Goal: Information Seeking & Learning: Find specific fact

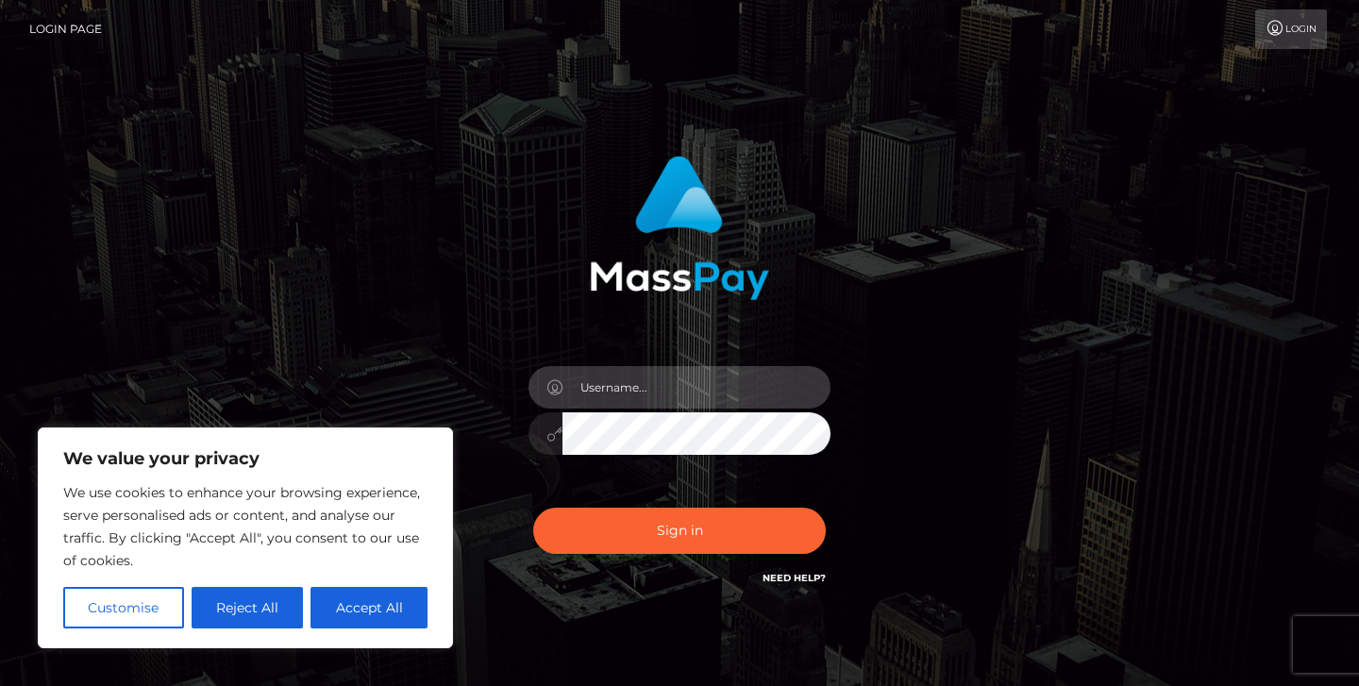
type input "jeremyfeist"
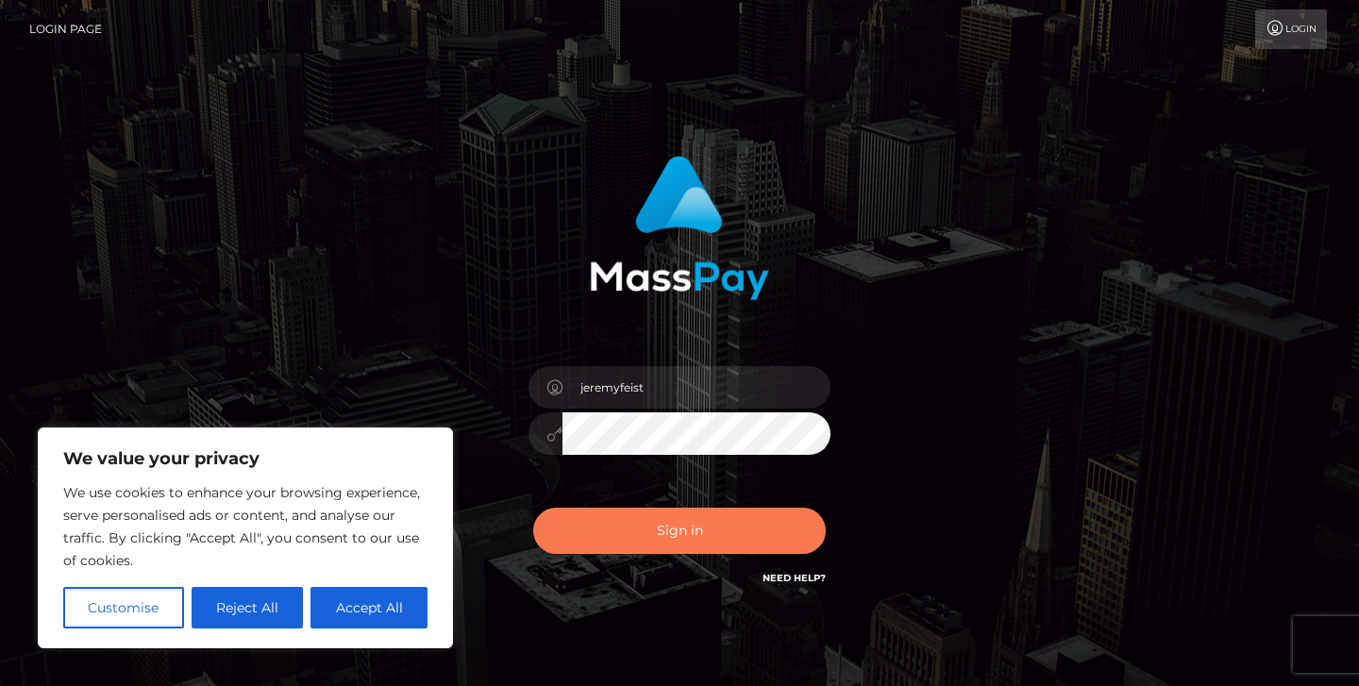
click at [669, 527] on button "Sign in" at bounding box center [679, 531] width 293 height 46
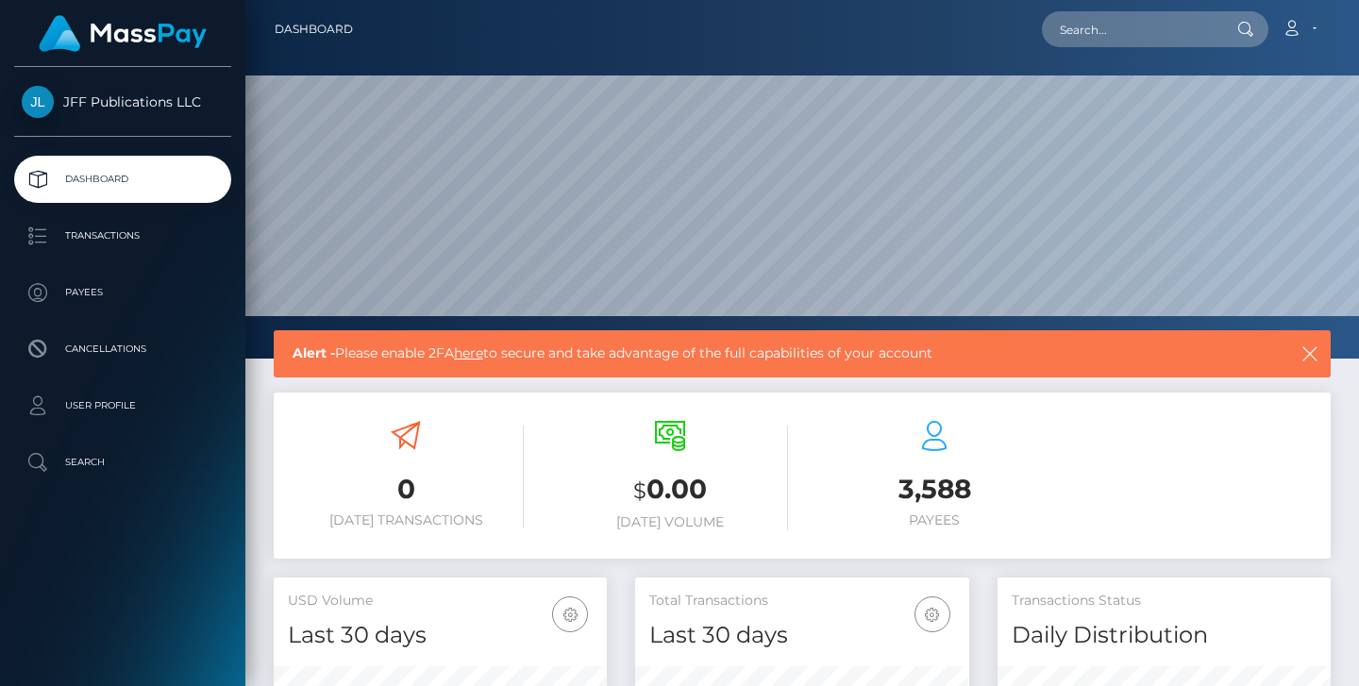
scroll to position [333, 334]
click at [168, 244] on p "Transactions" at bounding box center [123, 236] width 202 height 28
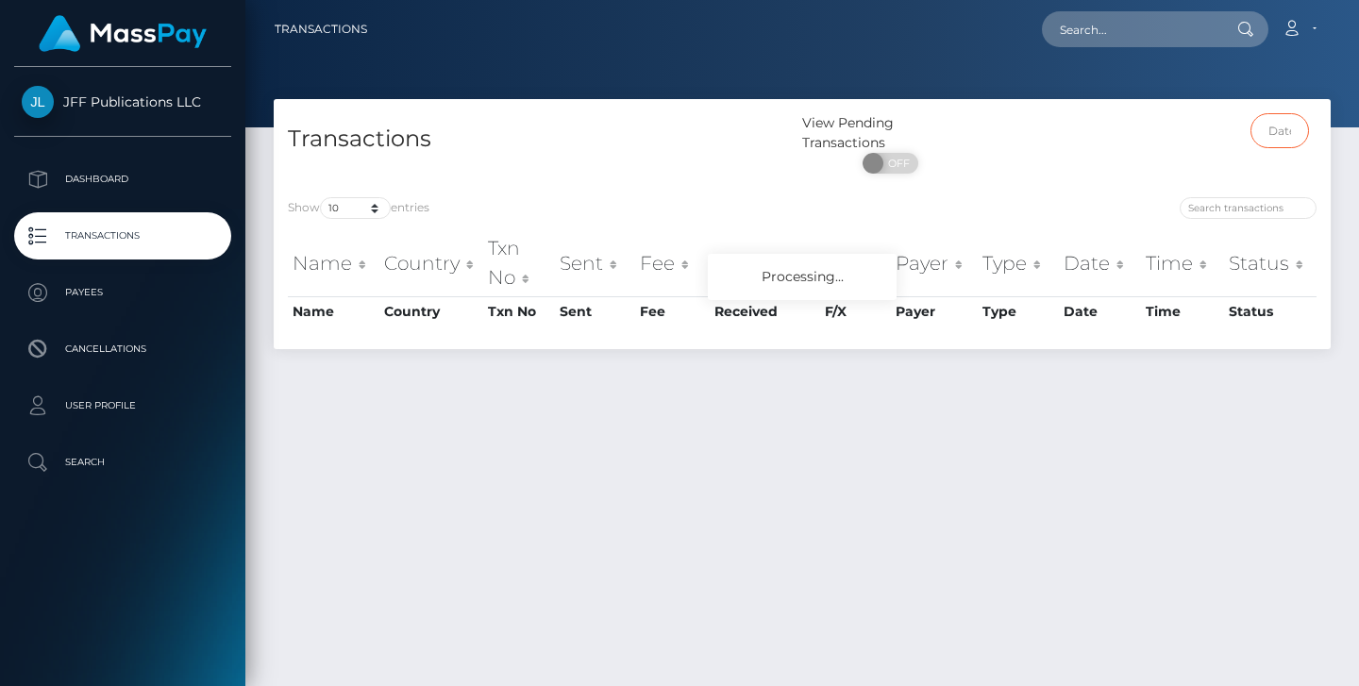
click at [1278, 142] on input "text" at bounding box center [1280, 130] width 59 height 35
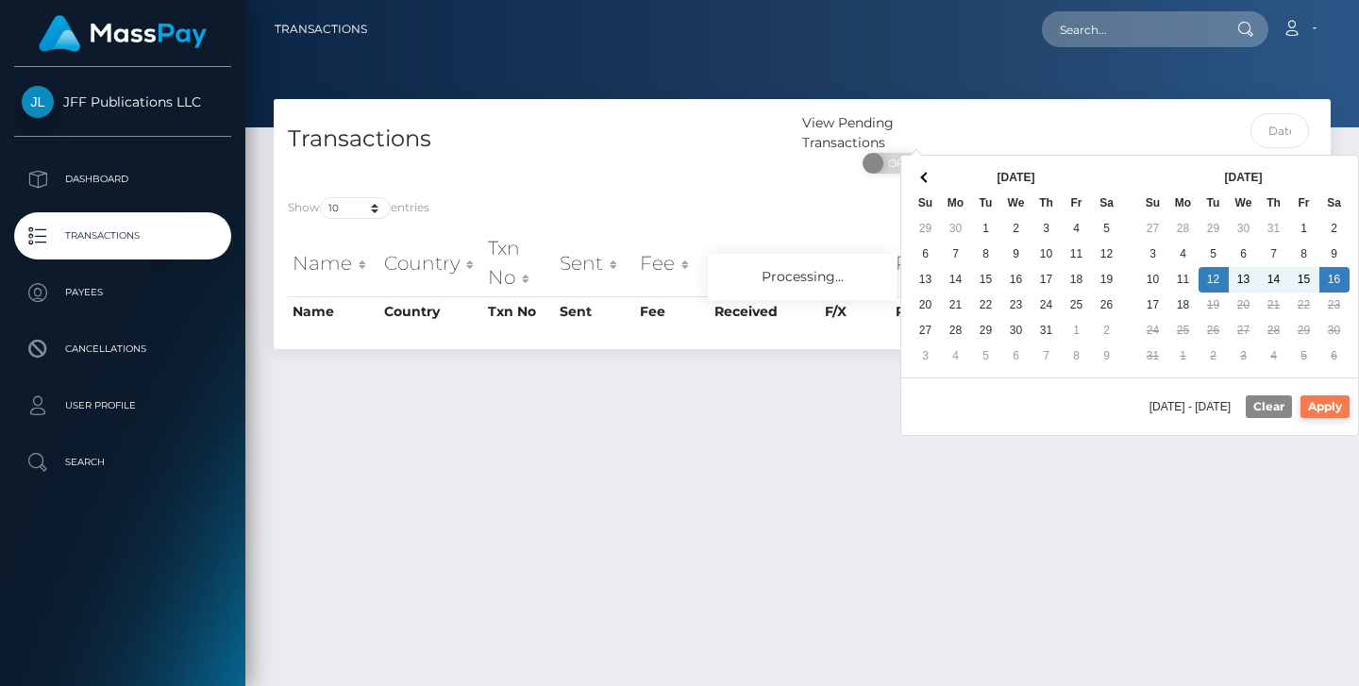
click at [1335, 412] on button "Apply" at bounding box center [1325, 406] width 49 height 23
type input "08/12/2025 - 08/16/2025"
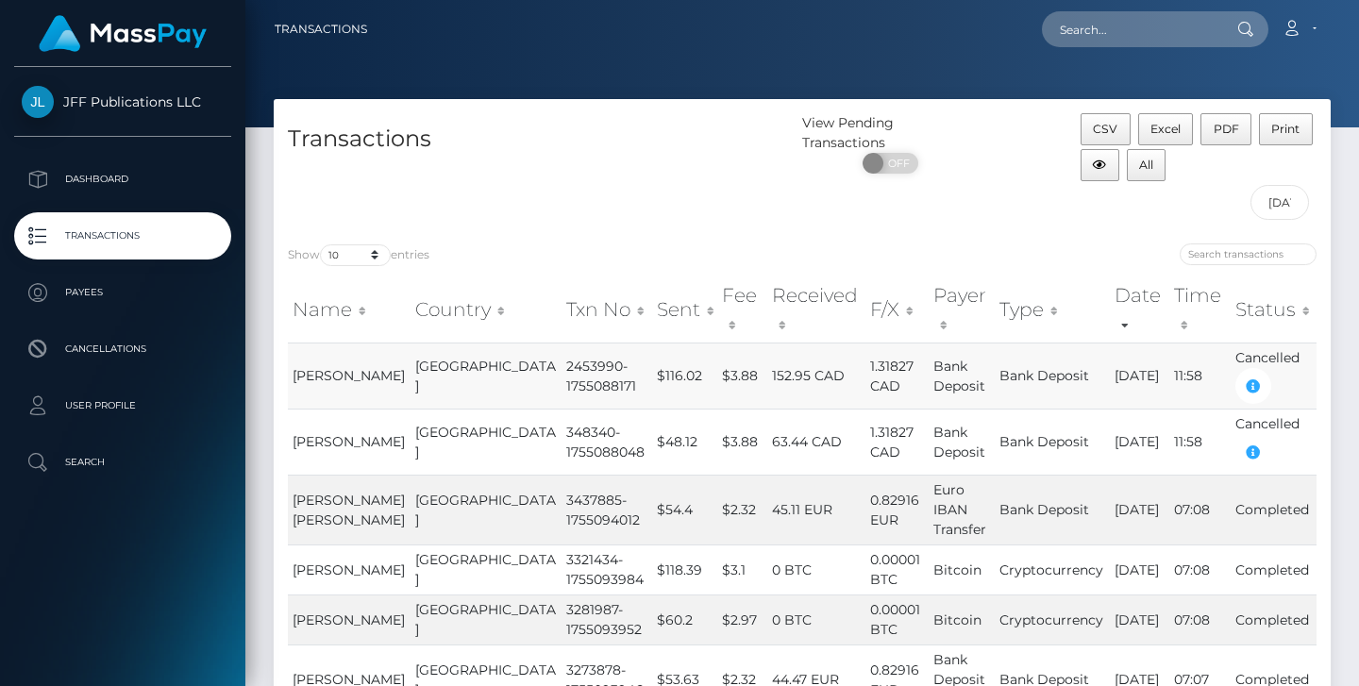
click at [562, 343] on td "2453990-1755088171" at bounding box center [607, 376] width 91 height 66
copy td "2453990"
click at [1259, 200] on input "08/12/2025 - 08/16/2025" at bounding box center [1280, 202] width 59 height 35
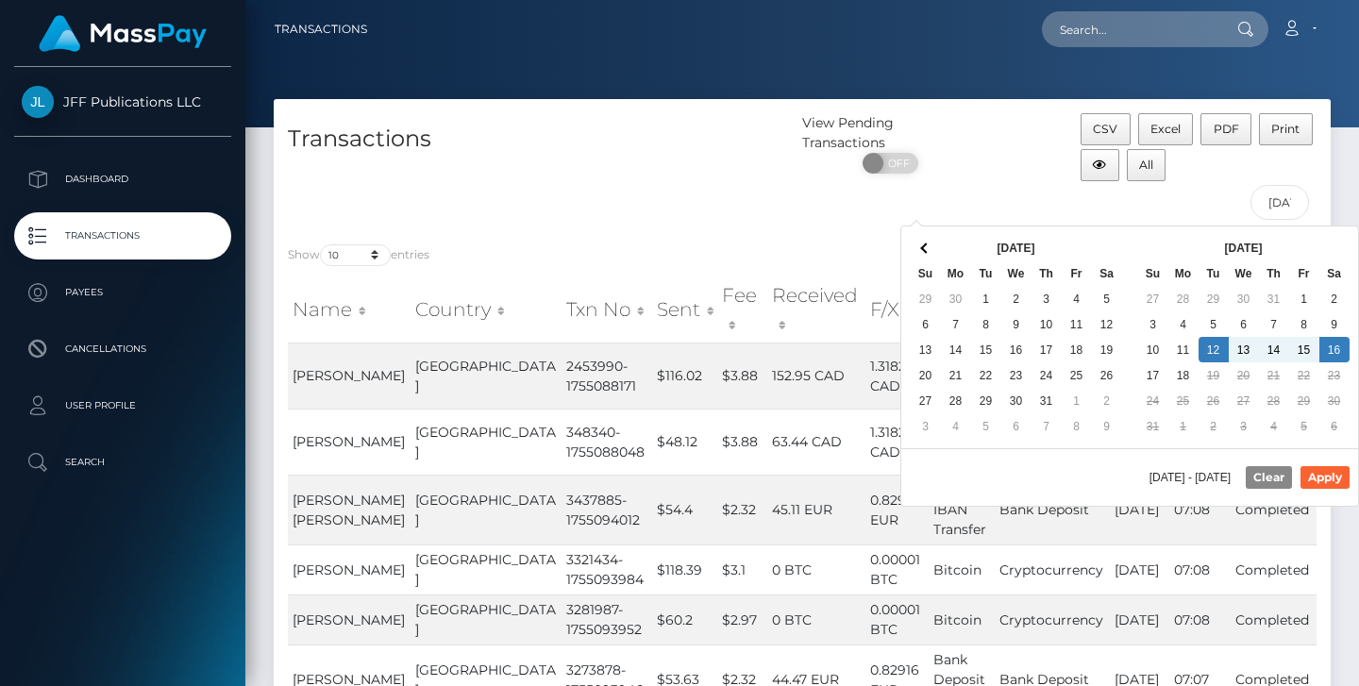
click at [1268, 492] on div "08/12/2025 - 08/16/2025 Clear Apply" at bounding box center [1129, 477] width 457 height 58
click at [1268, 487] on button "Clear" at bounding box center [1269, 477] width 46 height 23
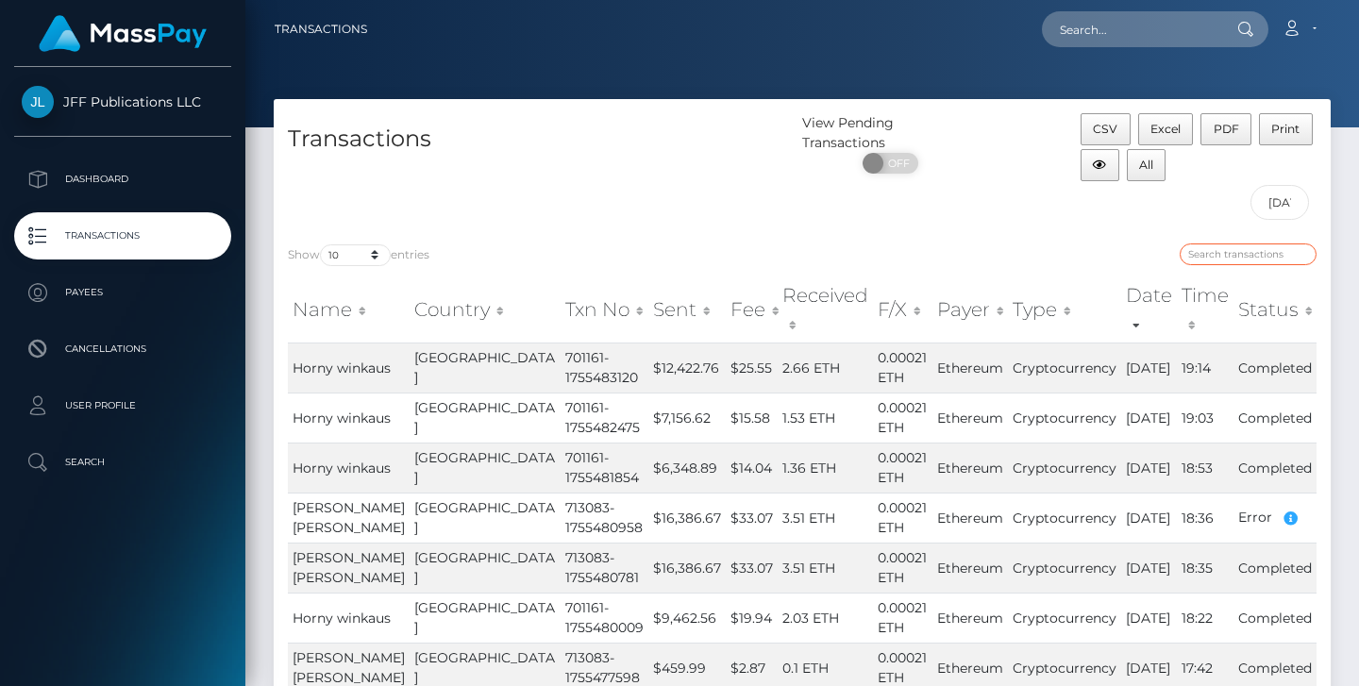
click at [1247, 254] on input "search" at bounding box center [1248, 255] width 137 height 22
paste input "2453990"
type input "2453990"
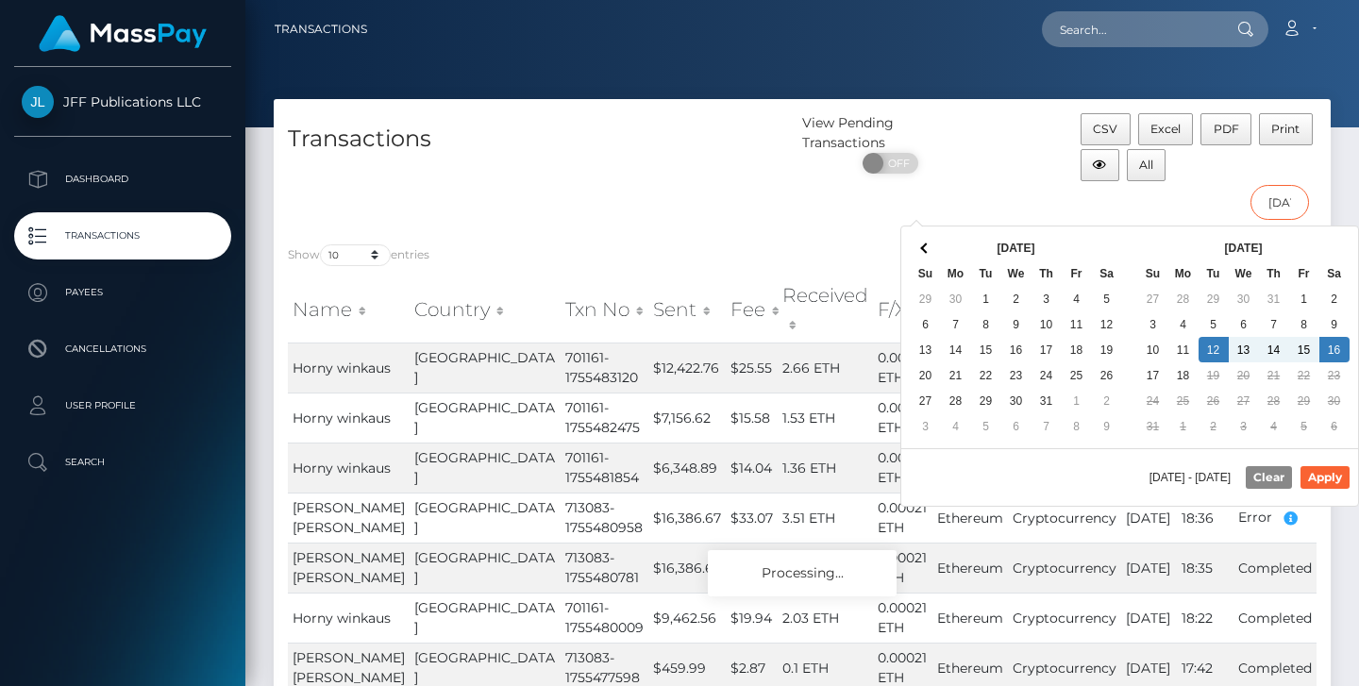
click at [1285, 191] on input "08/12/2025 - 08/16/2025" at bounding box center [1280, 202] width 59 height 35
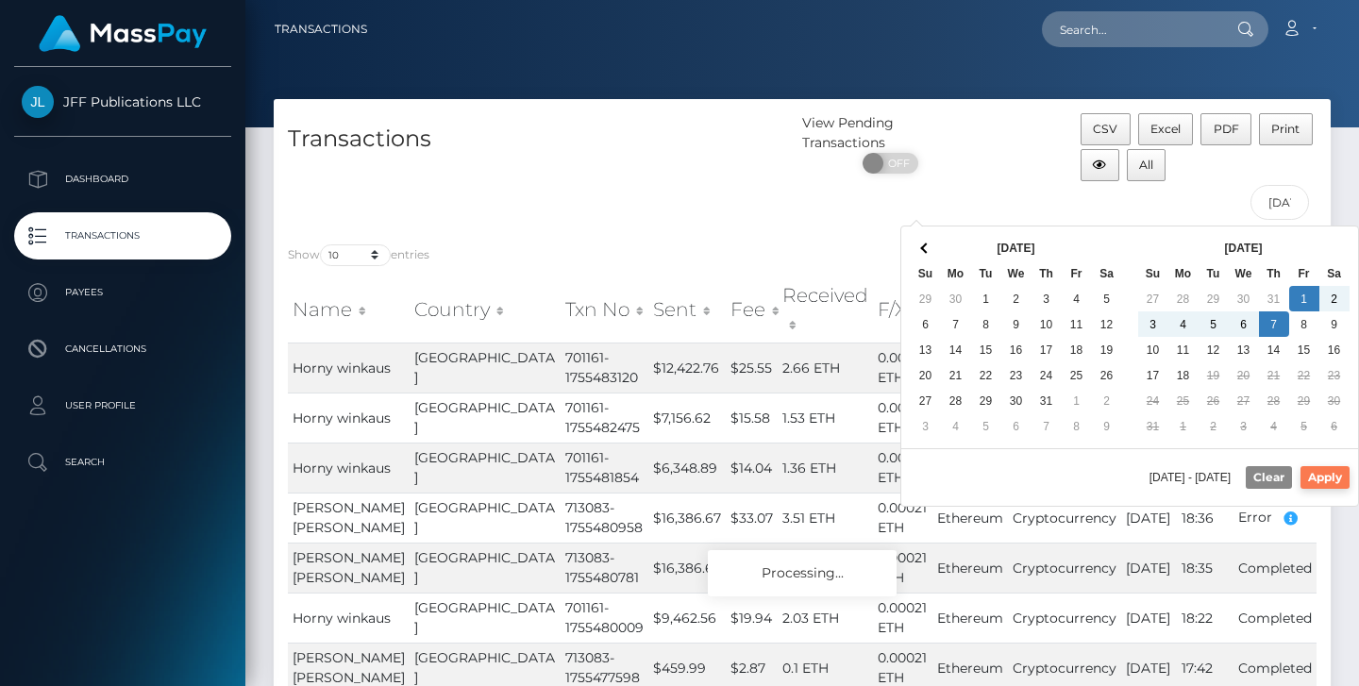
click at [1318, 479] on button "Apply" at bounding box center [1325, 477] width 49 height 23
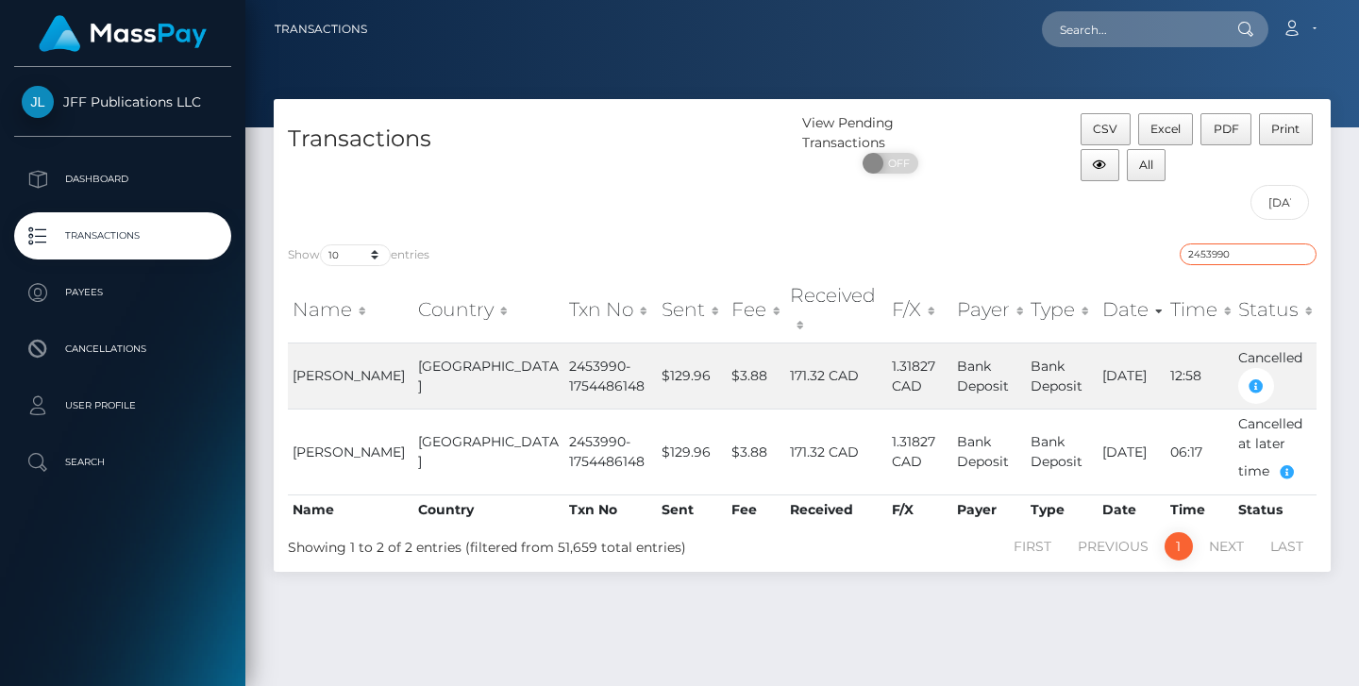
click at [1303, 245] on input "2453990" at bounding box center [1248, 255] width 137 height 22
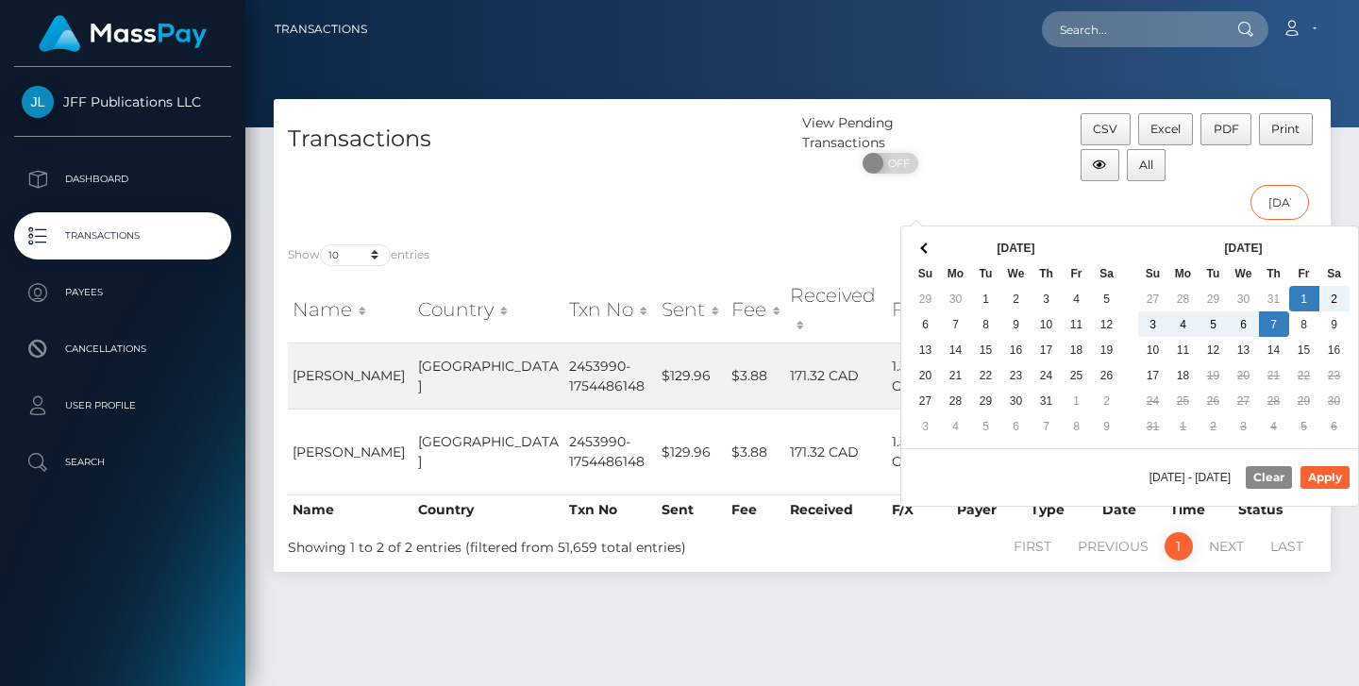
click at [1285, 202] on input "08/01/2025 - 08/07/2025" at bounding box center [1280, 202] width 59 height 35
click at [1257, 476] on button "Clear" at bounding box center [1269, 477] width 46 height 23
click at [1276, 200] on input "08/01/2025 - 08/07/2025" at bounding box center [1280, 202] width 59 height 35
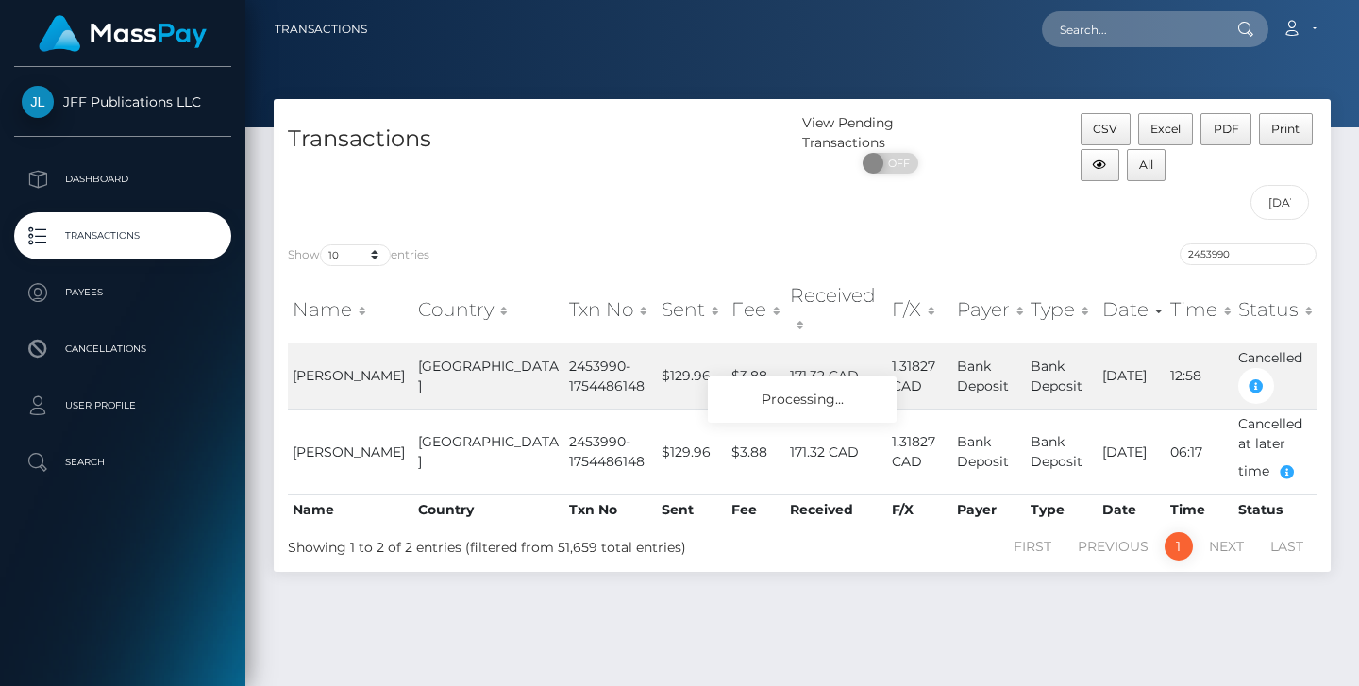
click at [647, 183] on div "Transactions" at bounding box center [538, 171] width 529 height 116
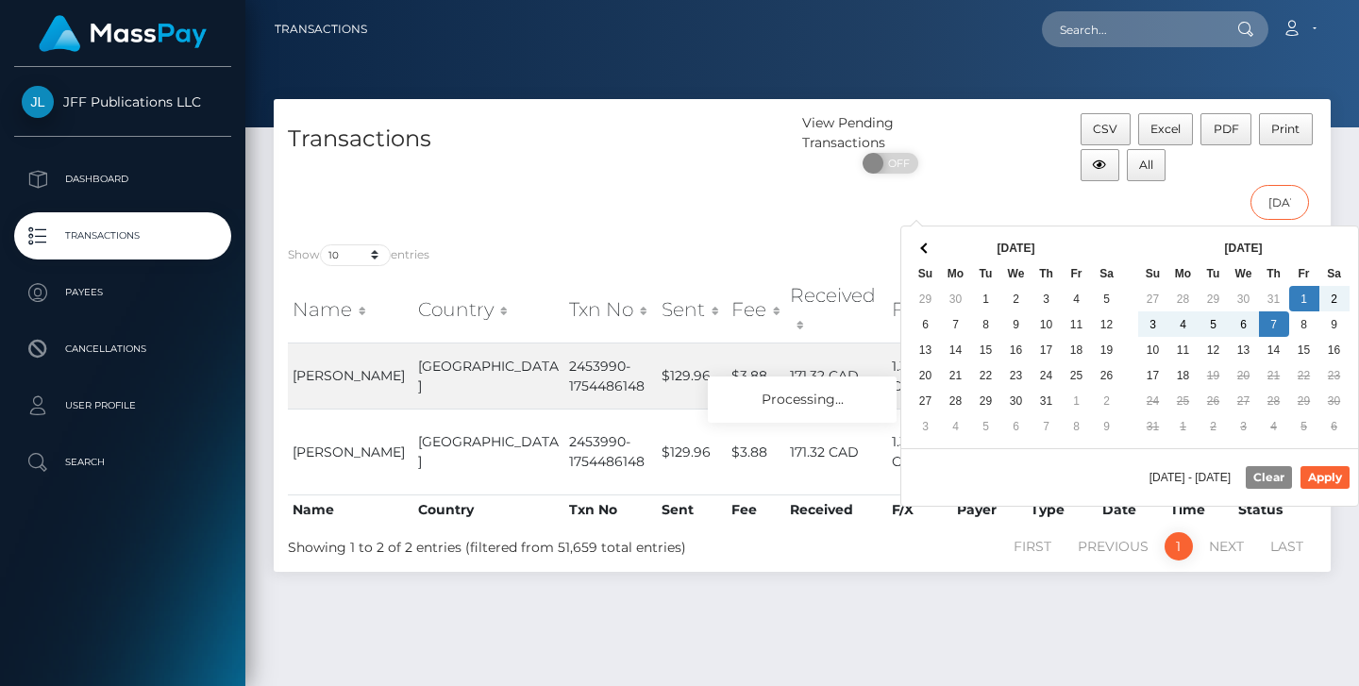
click at [1295, 200] on input "08/01/2025 - 08/07/2025" at bounding box center [1280, 202] width 59 height 35
click at [1337, 483] on button "Apply" at bounding box center [1325, 477] width 49 height 23
type input "08/05/2025 - 08/07/2025"
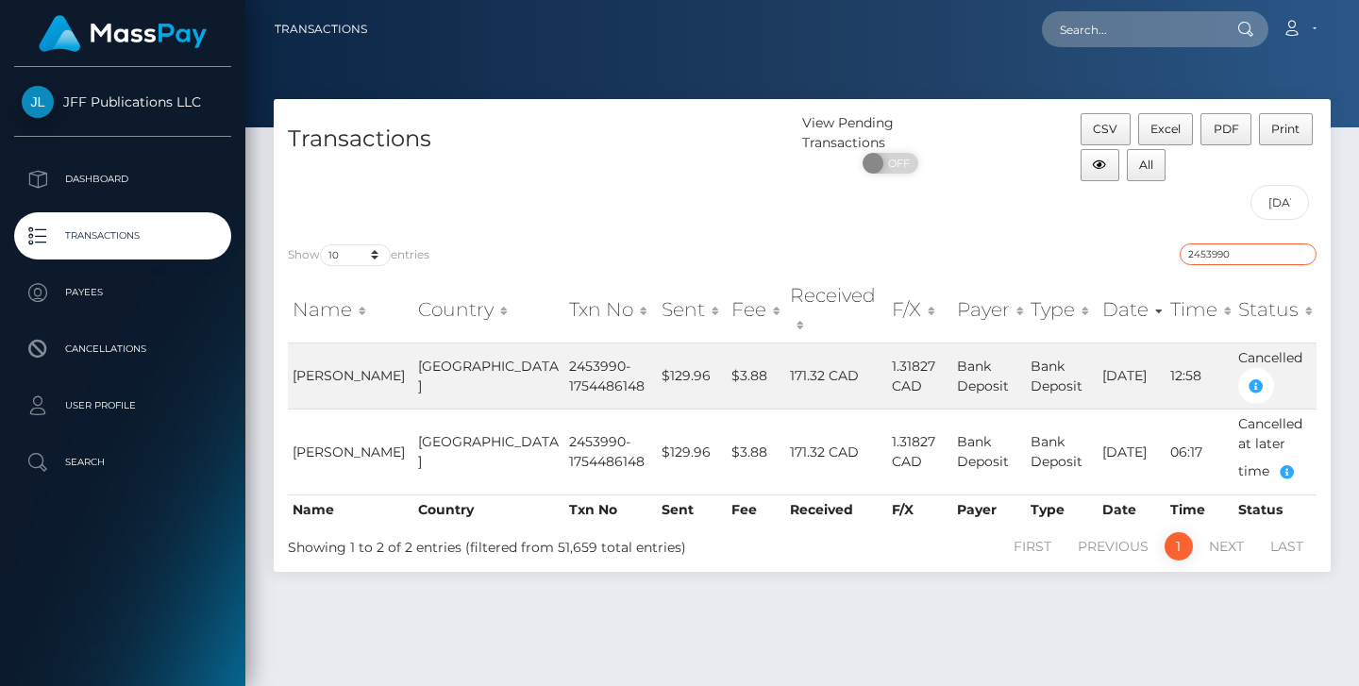
click at [1301, 256] on input "2453990" at bounding box center [1248, 255] width 137 height 22
click at [1289, 218] on input "08/05/2025 - 08/07/2025" at bounding box center [1280, 202] width 59 height 35
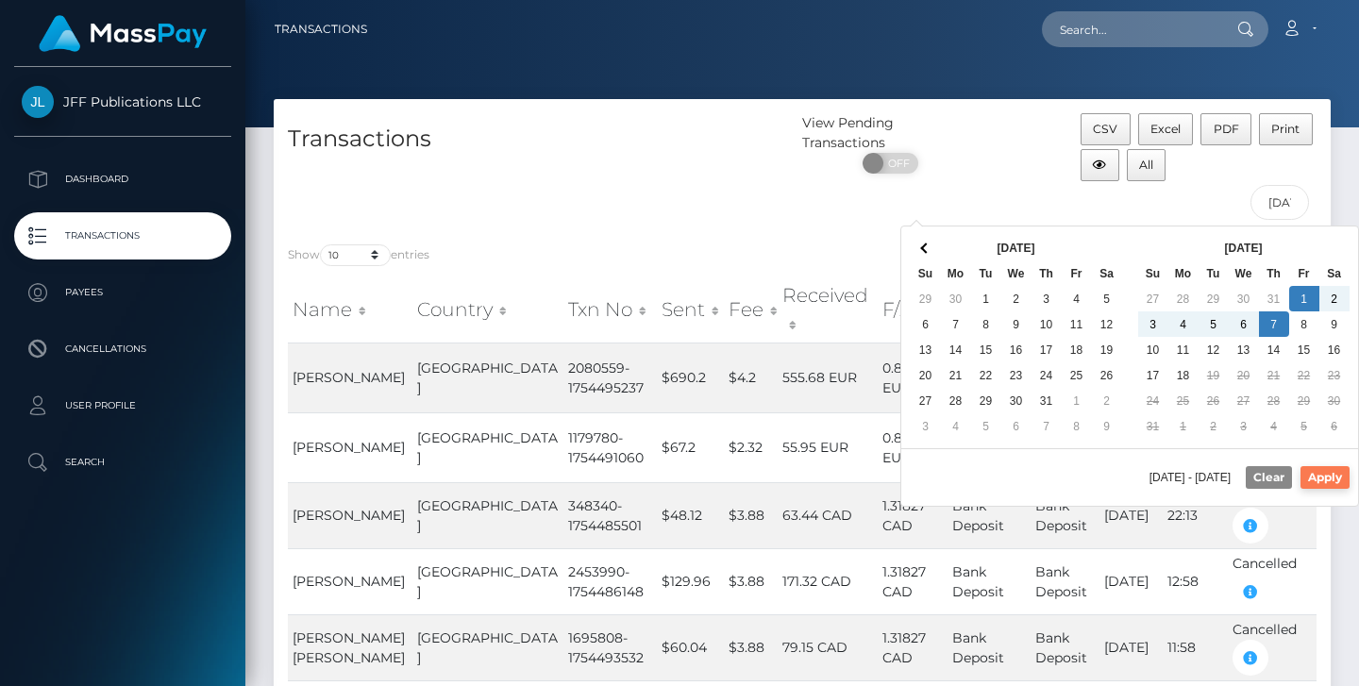
click at [1330, 482] on button "Apply" at bounding box center [1325, 477] width 49 height 23
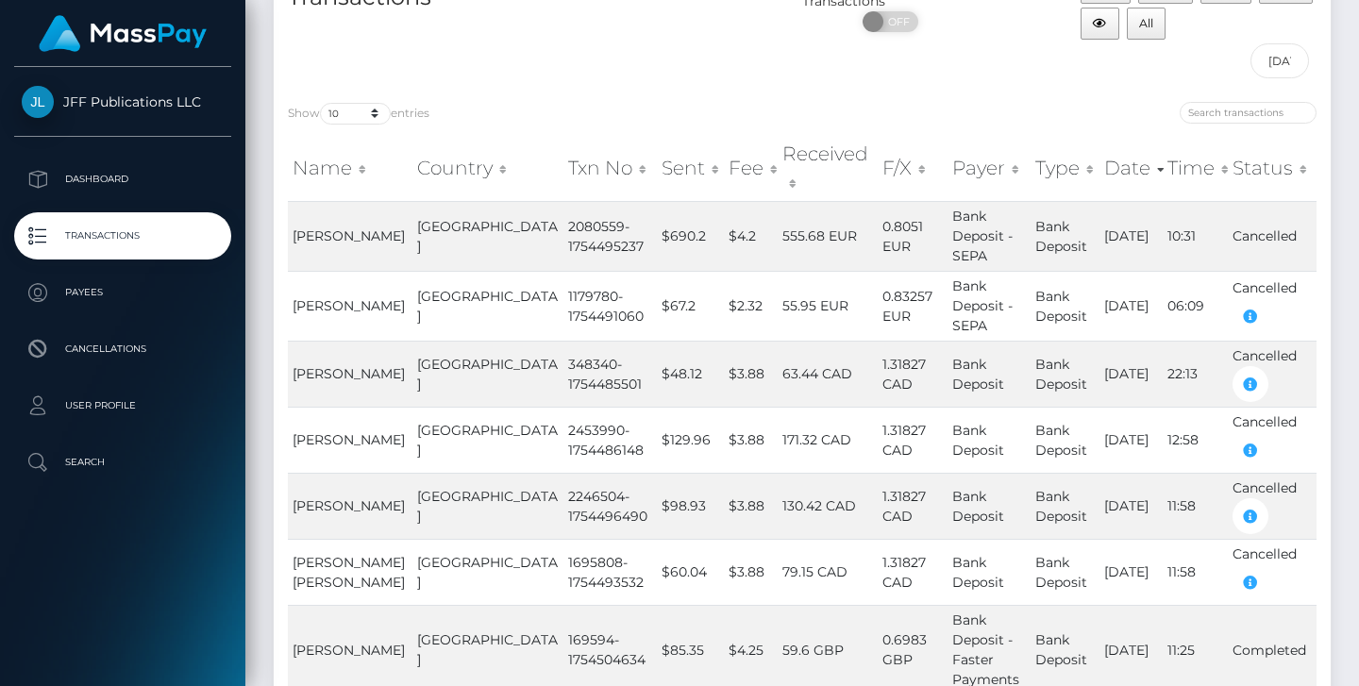
scroll to position [209, 0]
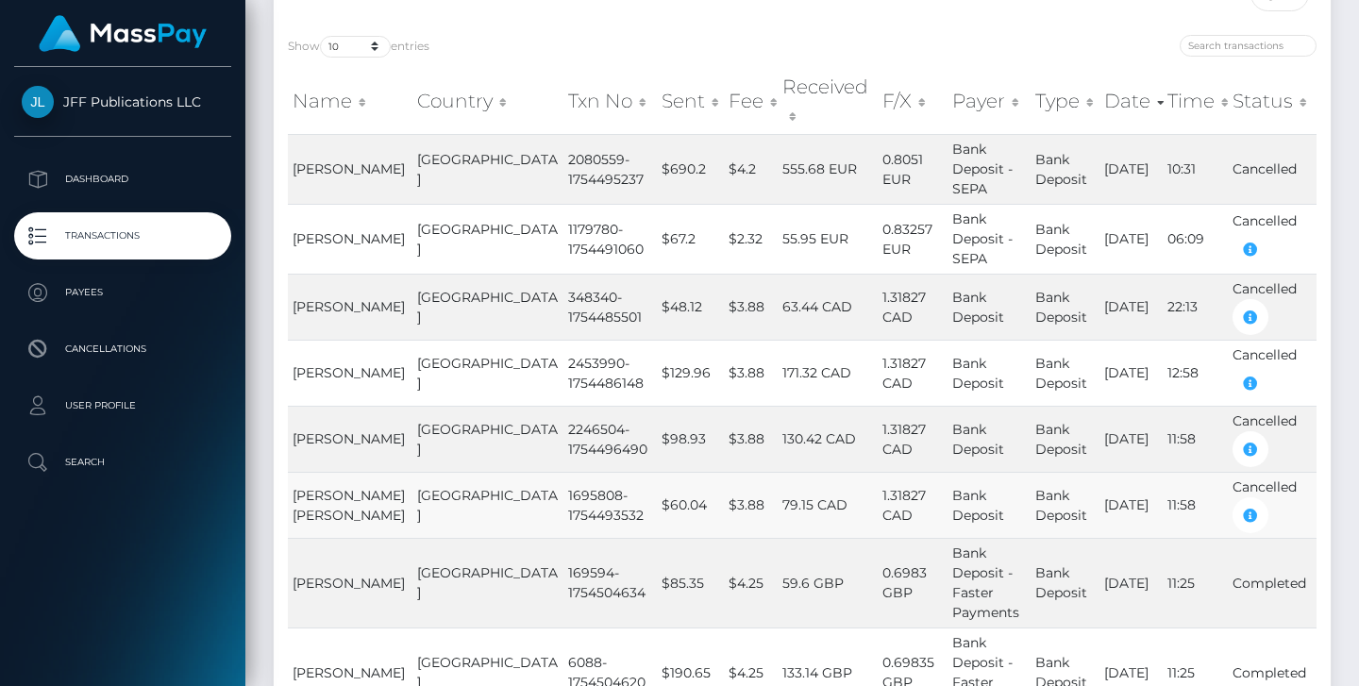
click at [563, 474] on td "1695808-1754493532" at bounding box center [610, 505] width 94 height 66
copy td "1695808"
click at [563, 406] on td "2246504-1754496490" at bounding box center [610, 439] width 94 height 66
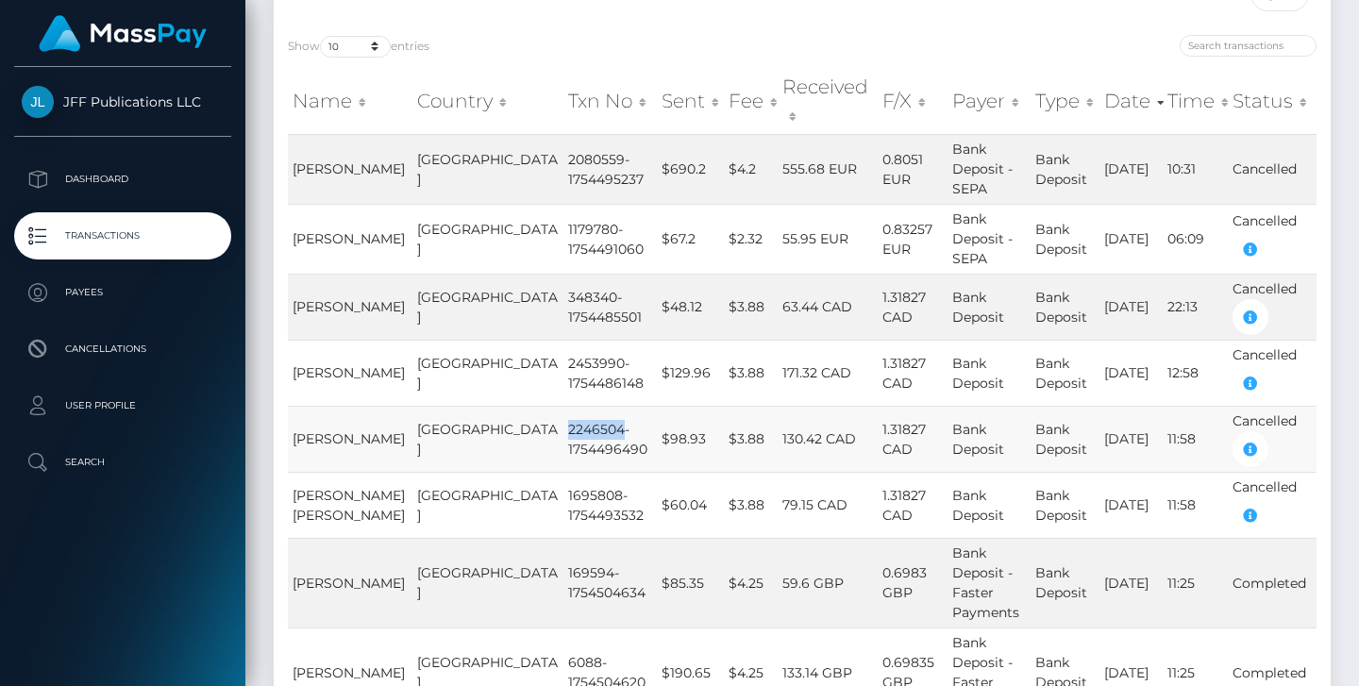
copy td "2246504"
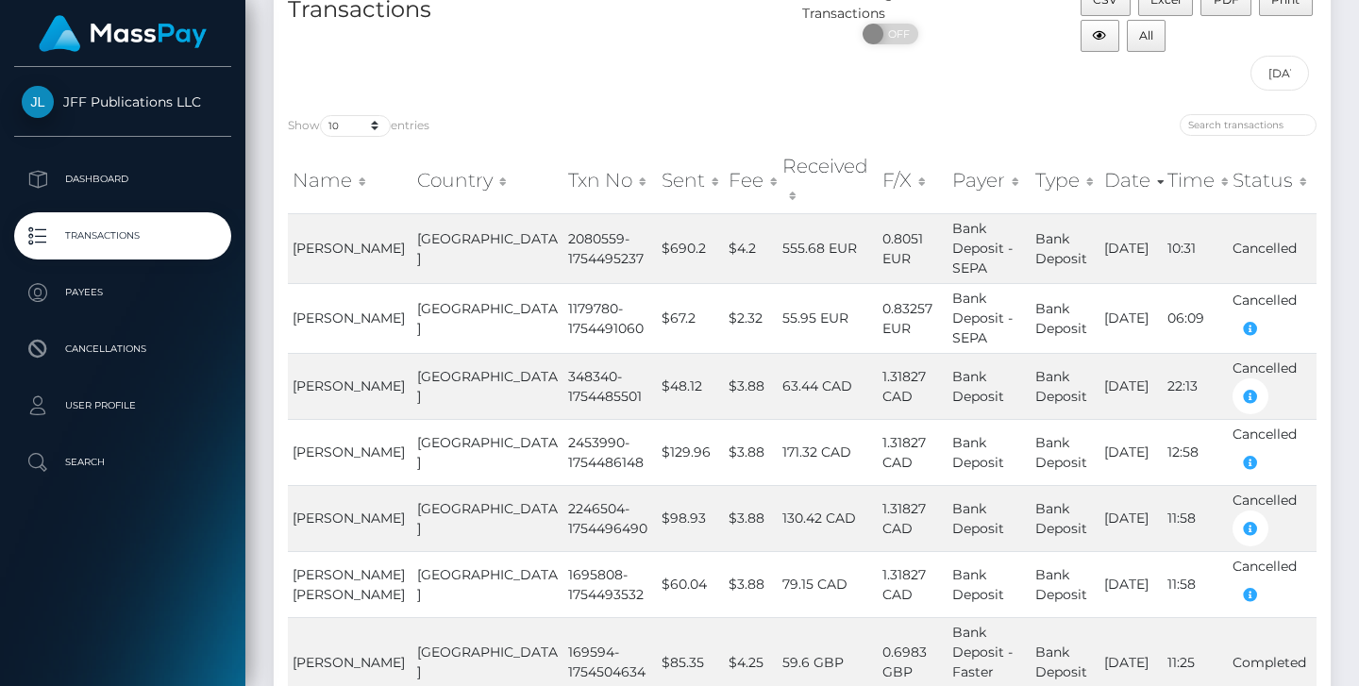
scroll to position [130, 0]
click at [1287, 72] on input "08/01/2025 - 08/07/2025" at bounding box center [1280, 72] width 59 height 35
click at [1165, 63] on div "CSV Excel PDF Print All 08/01/2025 - 08/07/2025" at bounding box center [1199, 41] width 264 height 116
click at [1274, 57] on input "08/01/2025 - 08/07/2025" at bounding box center [1280, 72] width 59 height 35
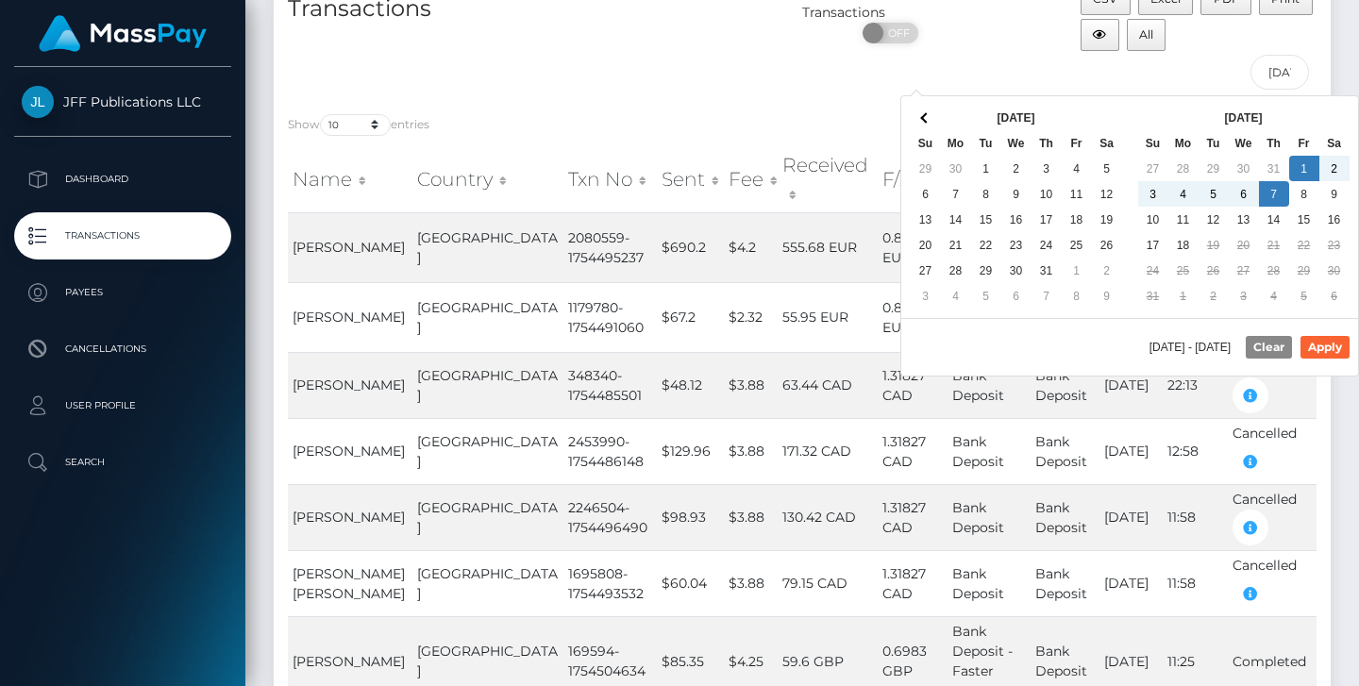
click at [683, 113] on div "Show 10 25 50 100 250 500 1,000 3,500 entries" at bounding box center [538, 126] width 500 height 26
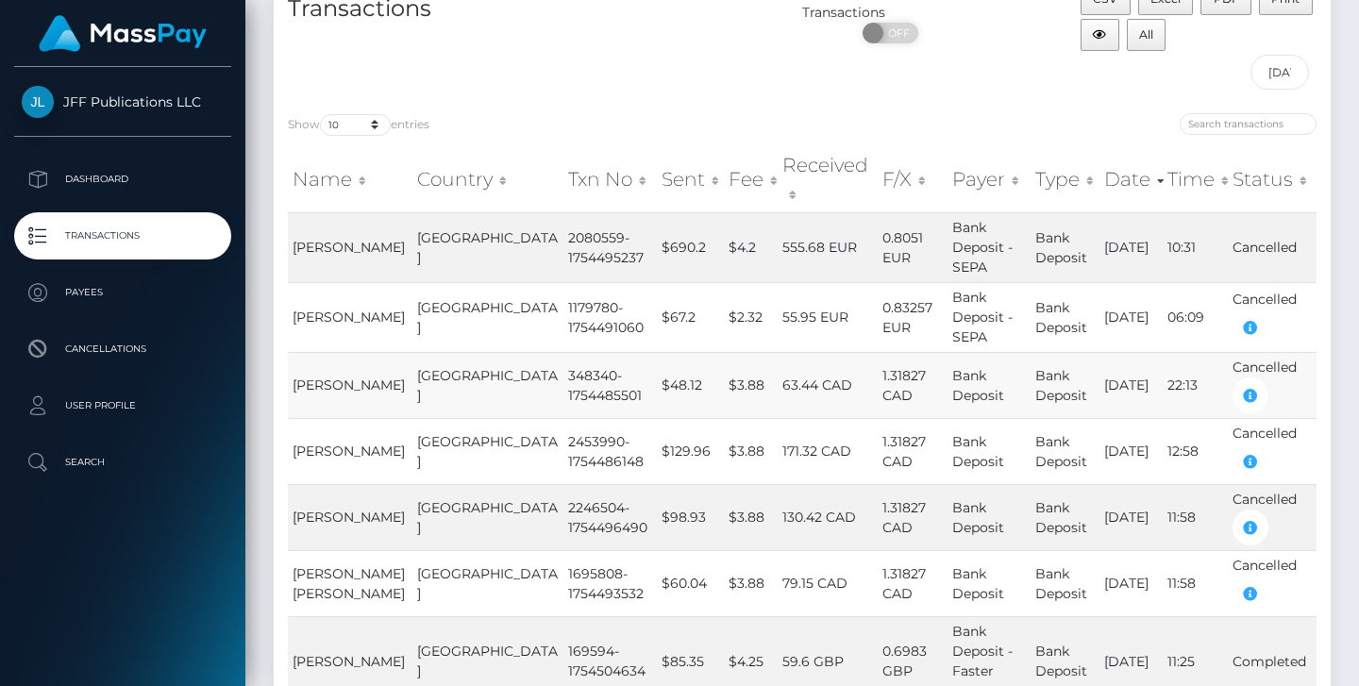
click at [563, 352] on td "348340-1754485501" at bounding box center [610, 385] width 94 height 66
copy td "348340"
click at [563, 282] on td "1179780-1754491060" at bounding box center [610, 317] width 94 height 70
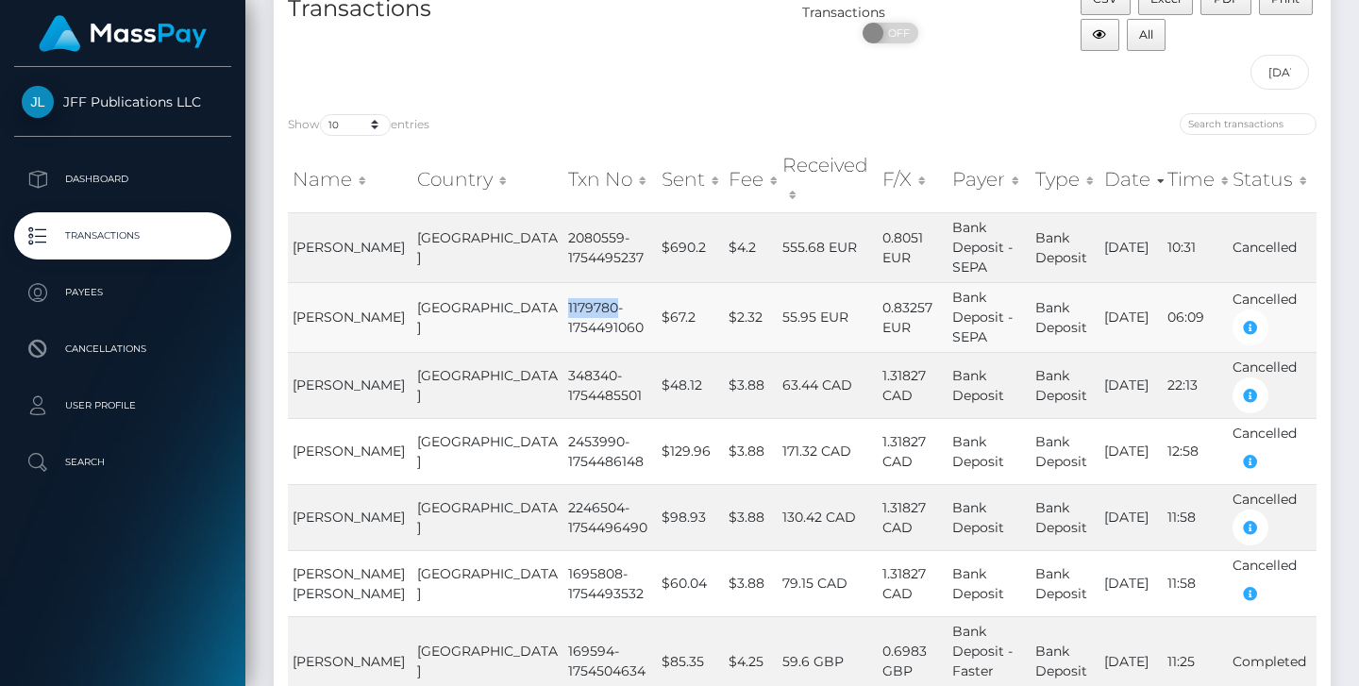
copy td "1179780"
click at [563, 212] on td "2080559-1754495237" at bounding box center [610, 247] width 94 height 70
copy td "2080559"
click at [563, 352] on td "348340-1754485501" at bounding box center [610, 385] width 94 height 66
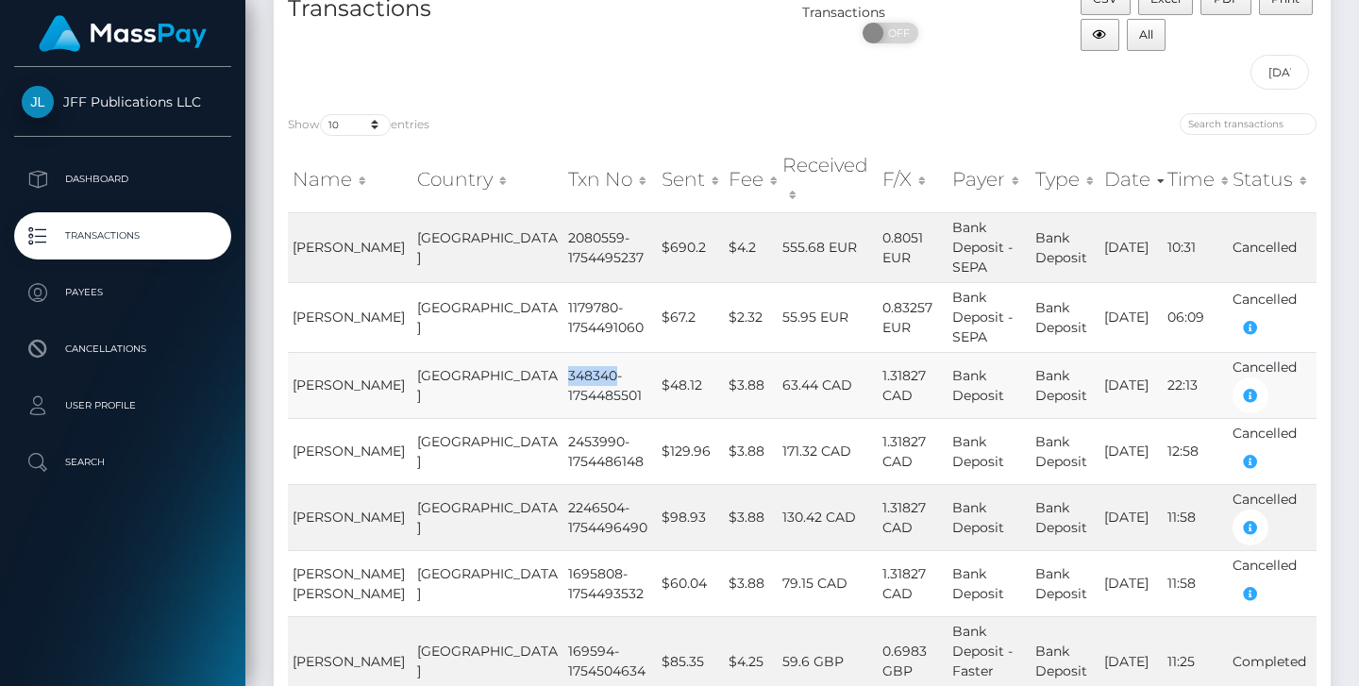
click at [563, 352] on td "348340-1754485501" at bounding box center [610, 385] width 94 height 66
copy td "348340"
click at [563, 484] on td "2246504-1754496490" at bounding box center [610, 517] width 94 height 66
copy td "2246504"
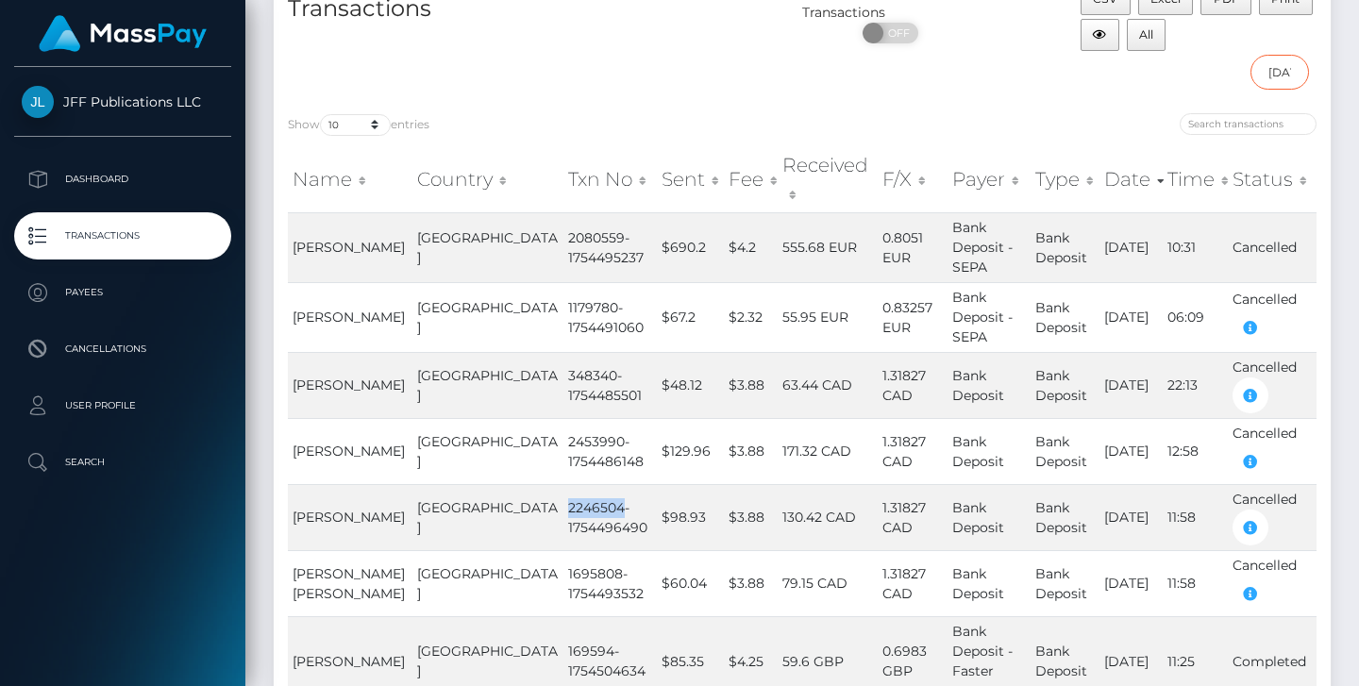
click at [1282, 75] on input "08/01/2025 - 08/07/2025" at bounding box center [1280, 72] width 59 height 35
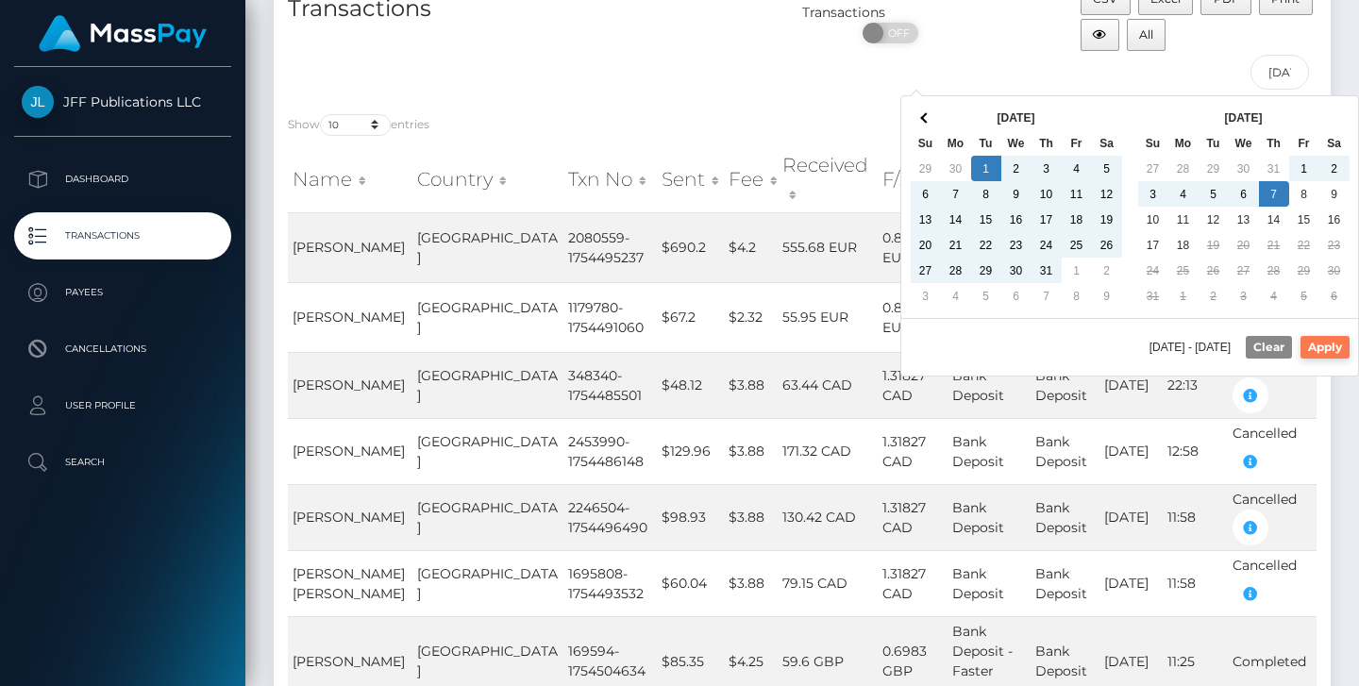
click at [1318, 347] on button "Apply" at bounding box center [1325, 347] width 49 height 23
type input "07/01/2025 - 08/07/2025"
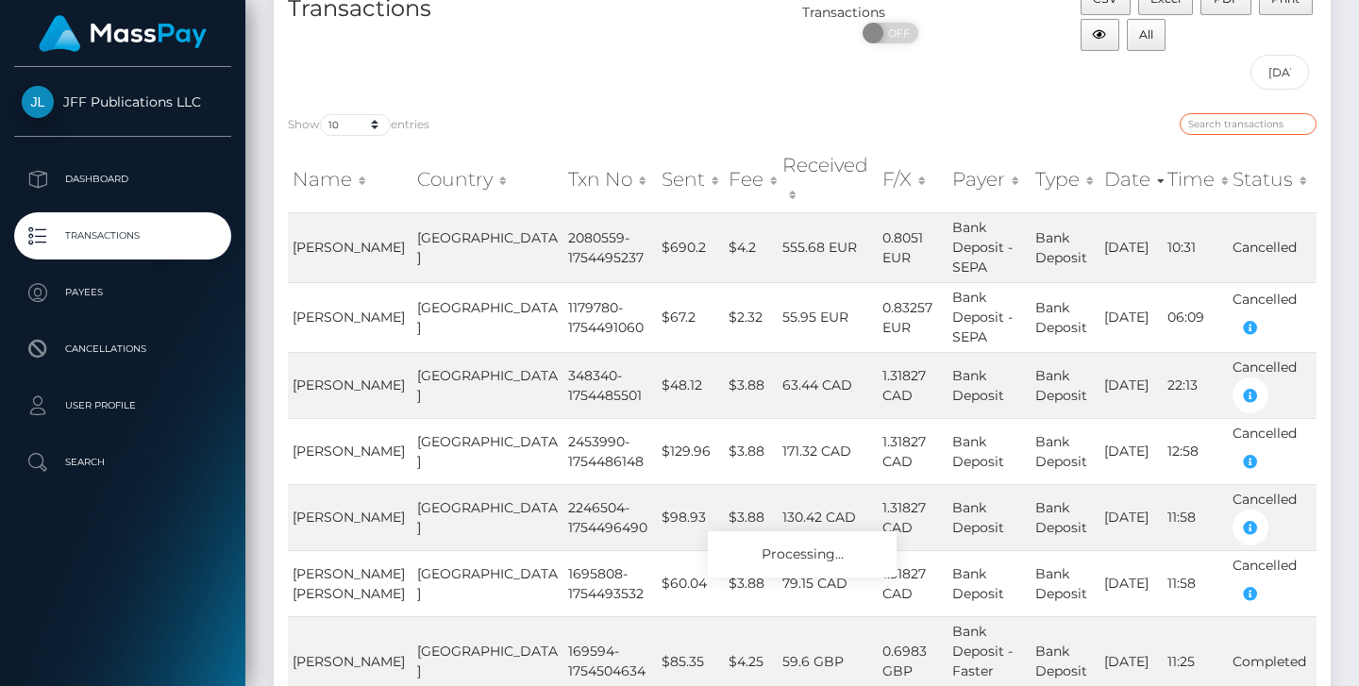
click at [1257, 126] on input "search" at bounding box center [1248, 124] width 137 height 22
paste input "2246504"
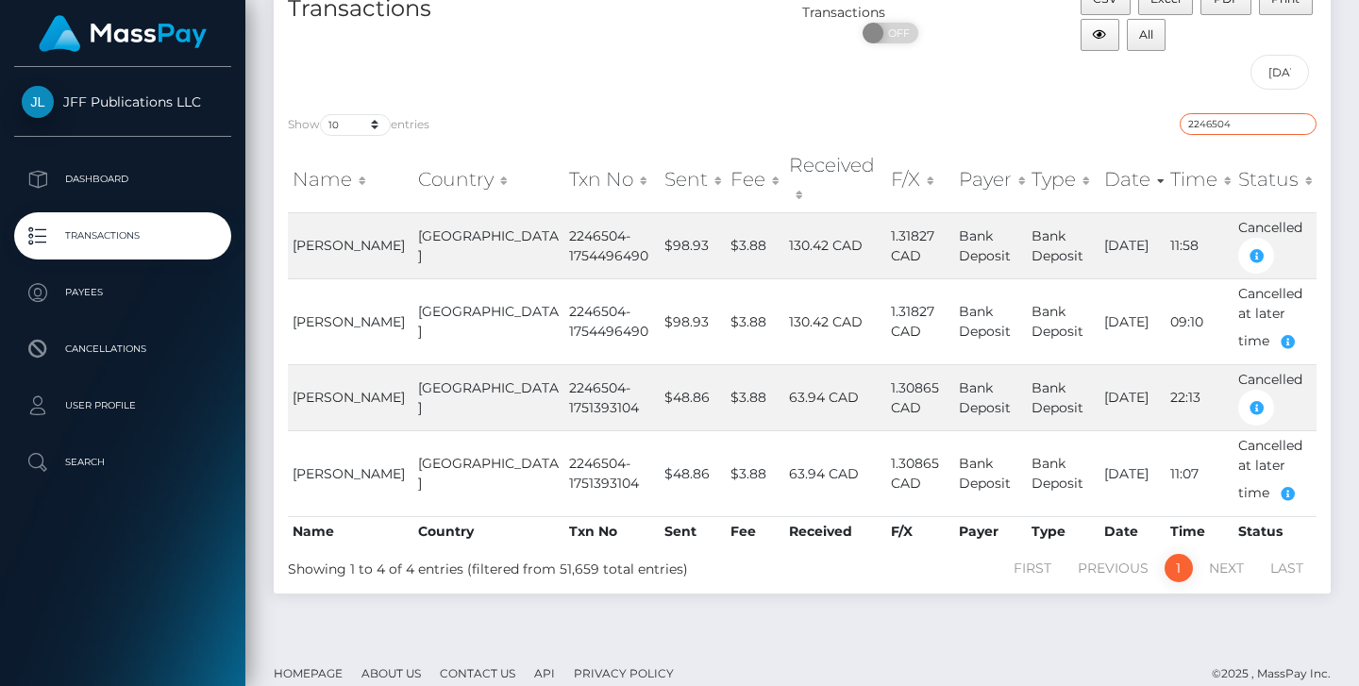
scroll to position [129, 0]
type input "2246504"
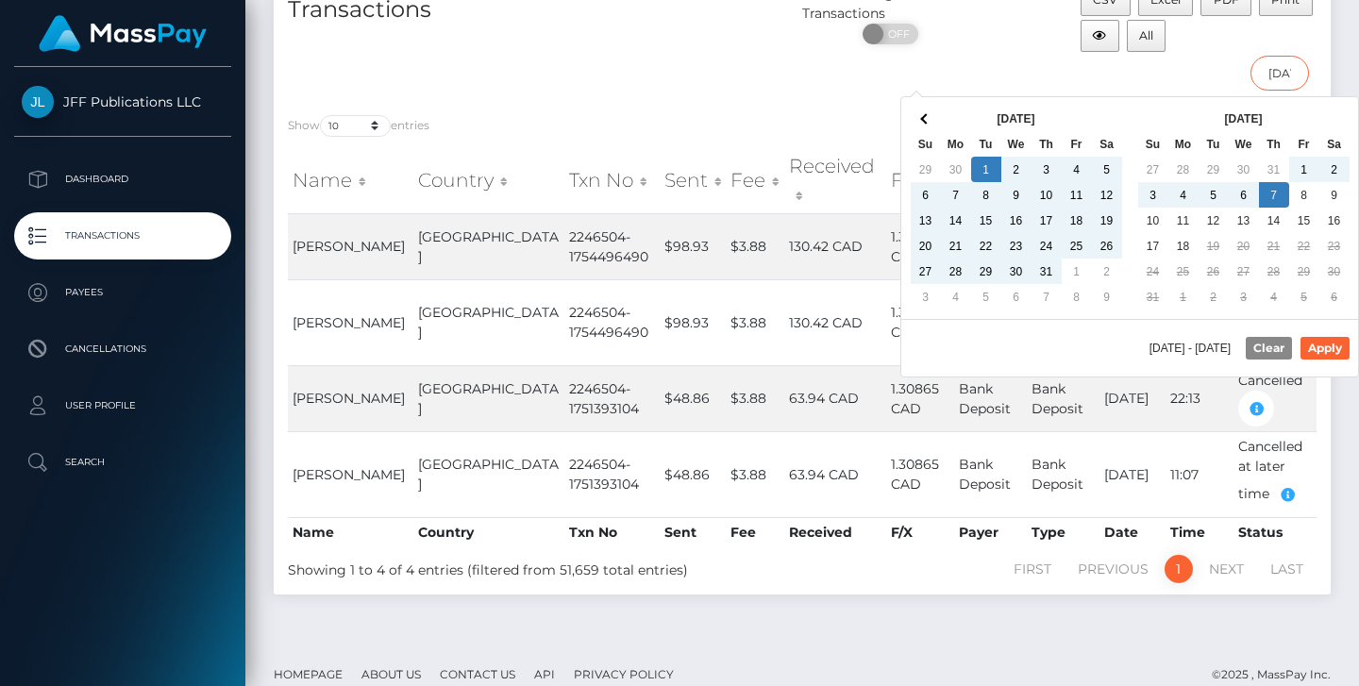
click at [1294, 71] on input "07/01/2025 - 08/07/2025" at bounding box center [1280, 73] width 59 height 35
click at [934, 122] on th at bounding box center [926, 118] width 30 height 25
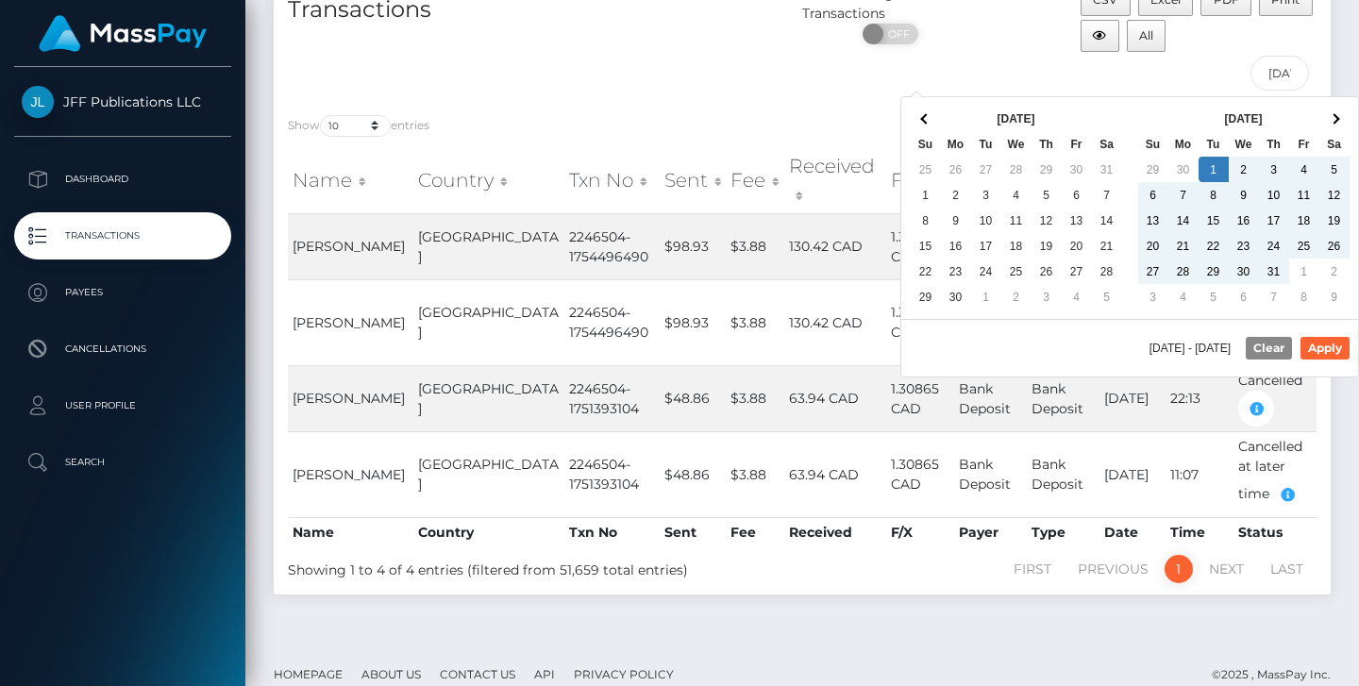
click at [934, 122] on th at bounding box center [926, 118] width 30 height 25
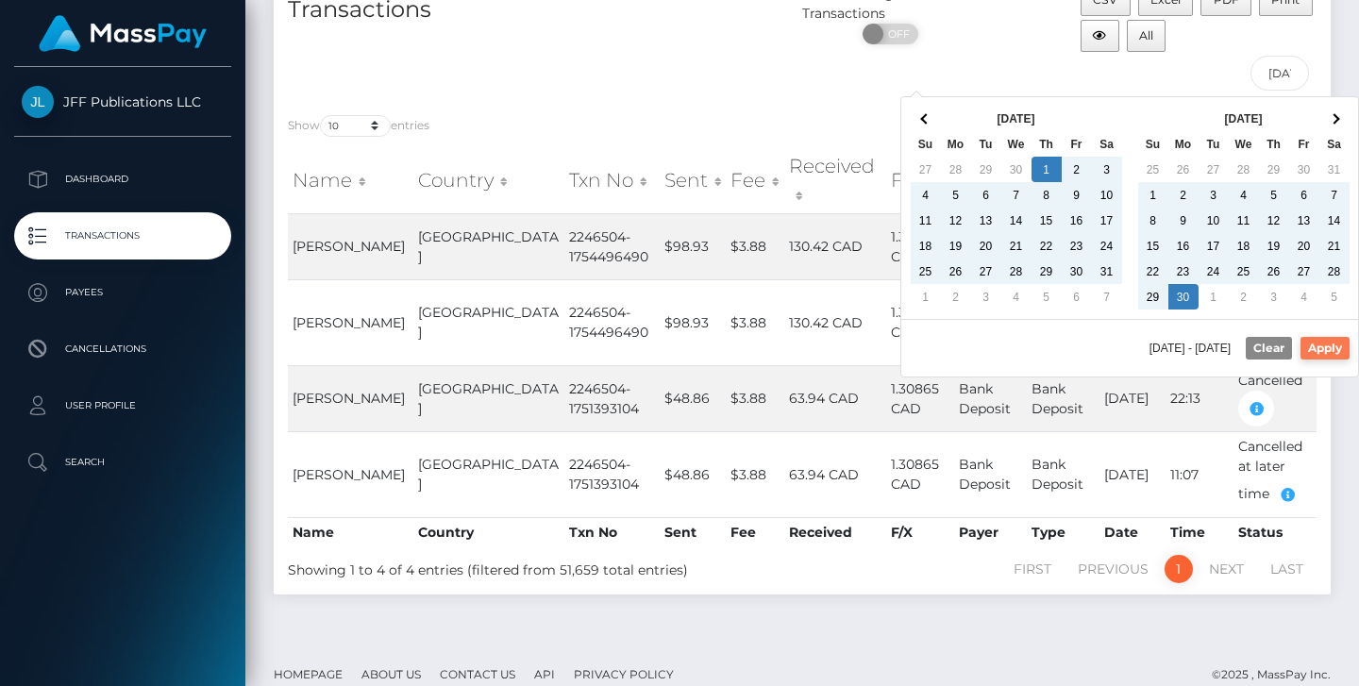
click at [1334, 340] on button "Apply" at bounding box center [1325, 348] width 49 height 23
type input "05/01/2025 - 06/30/2025"
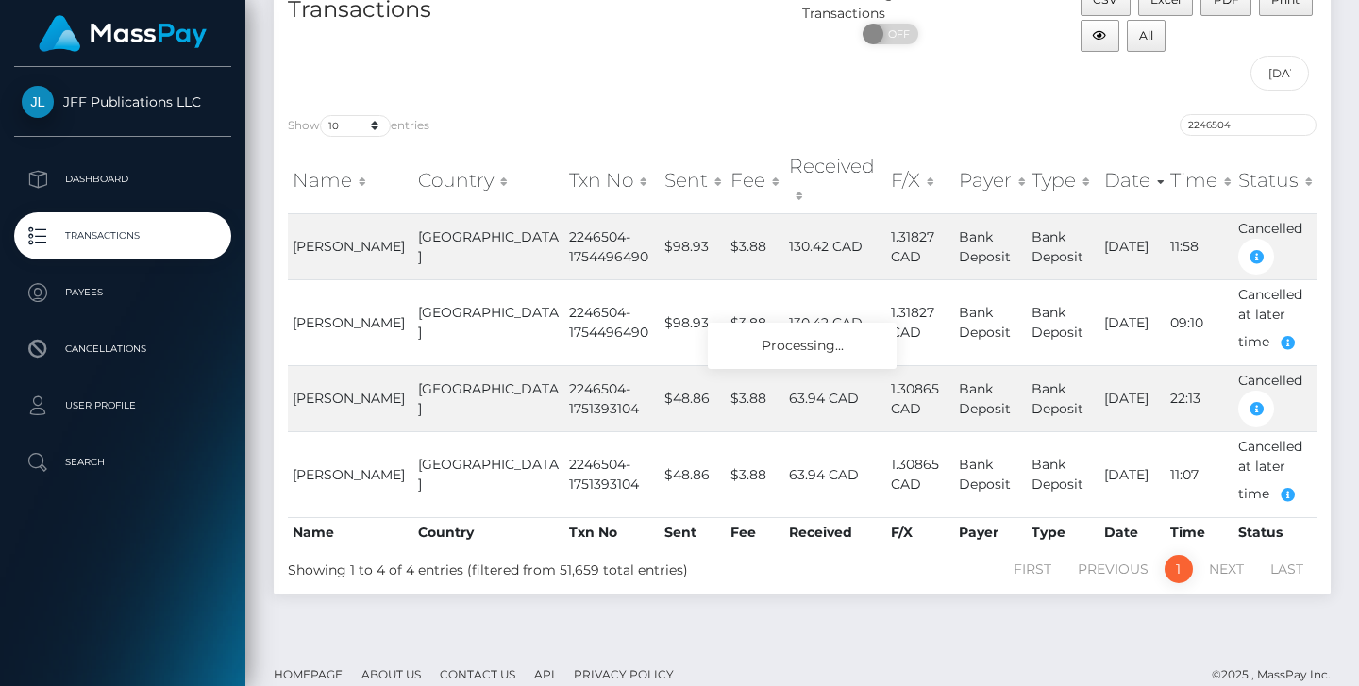
scroll to position [48, 0]
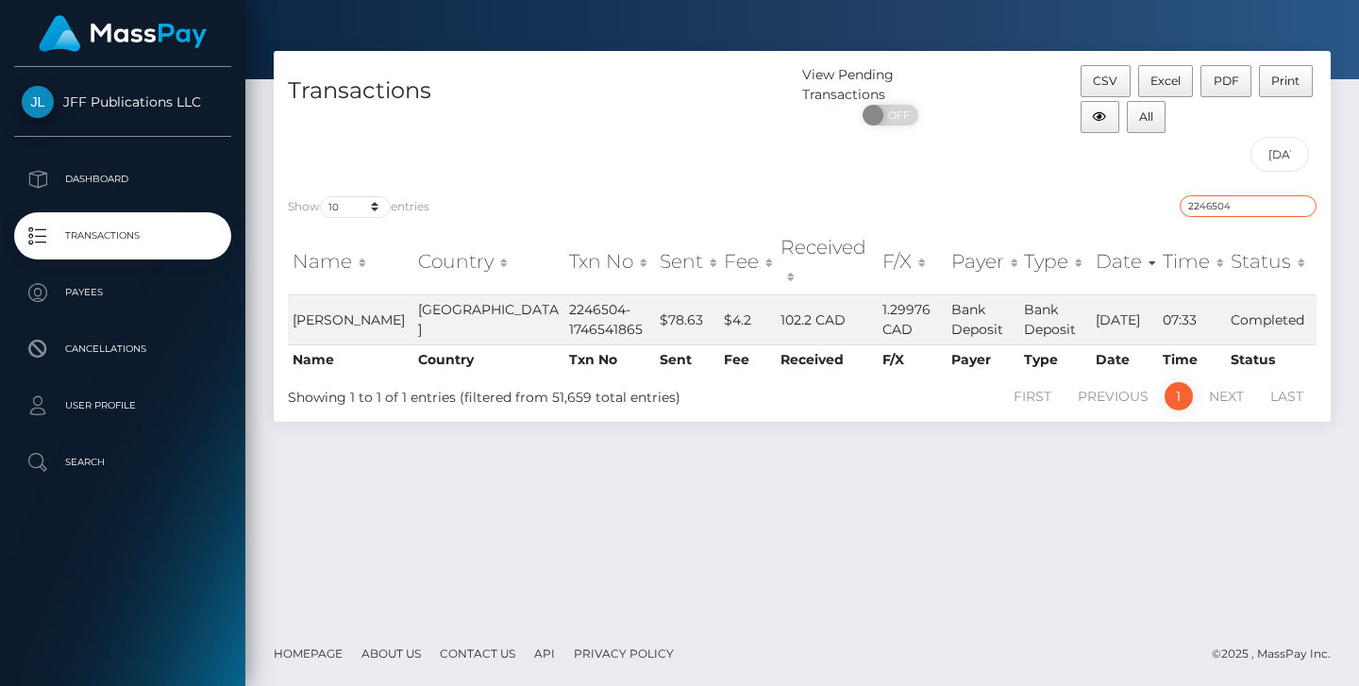
click at [1298, 206] on input "2246504" at bounding box center [1248, 206] width 137 height 22
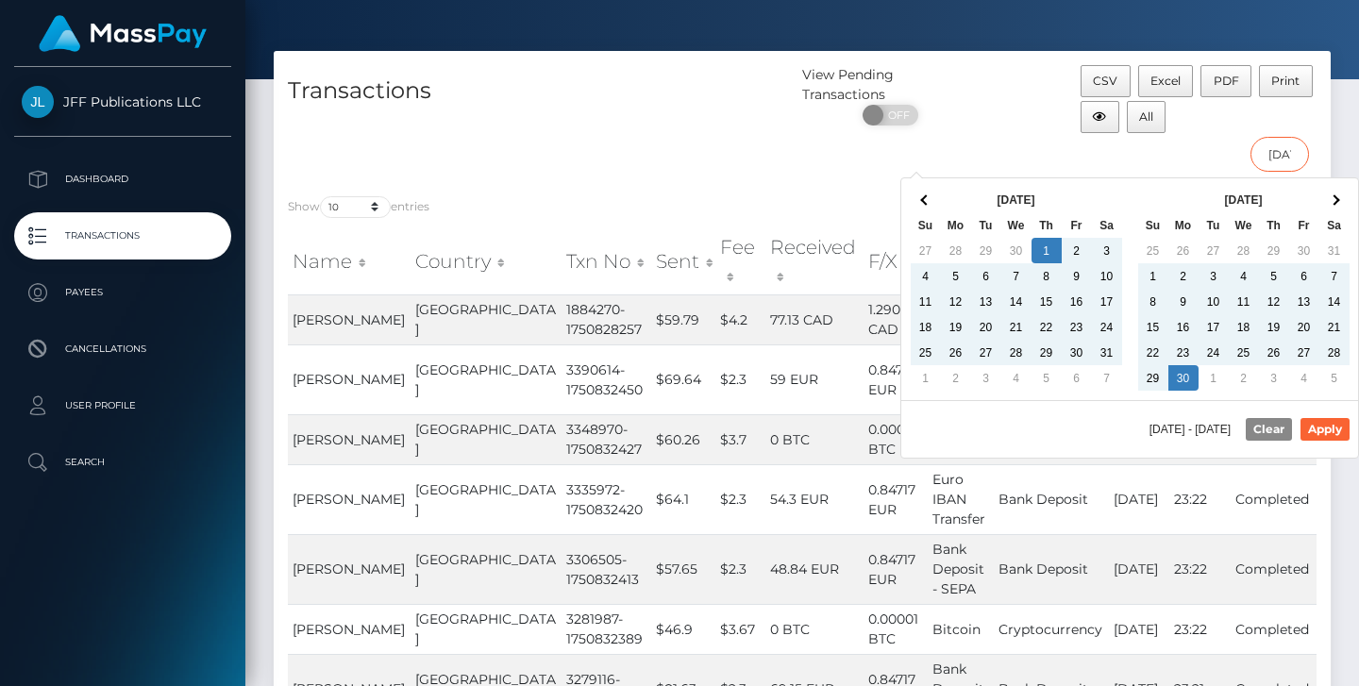
click at [1282, 157] on input "05/01/2025 - 06/30/2025" at bounding box center [1280, 154] width 59 height 35
click at [1271, 427] on button "Clear" at bounding box center [1269, 429] width 46 height 23
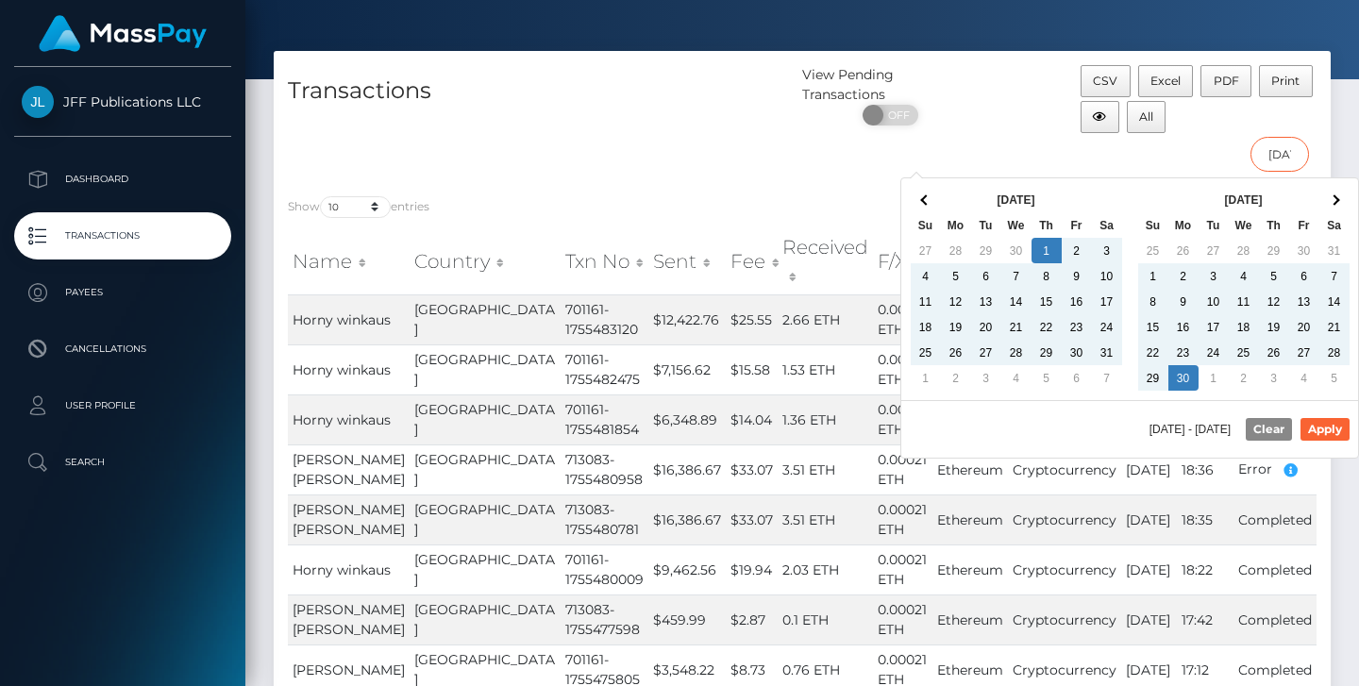
click at [1279, 165] on input "05/01/2025 - 06/30/2025" at bounding box center [1280, 154] width 59 height 35
click at [1321, 202] on th at bounding box center [1334, 199] width 30 height 25
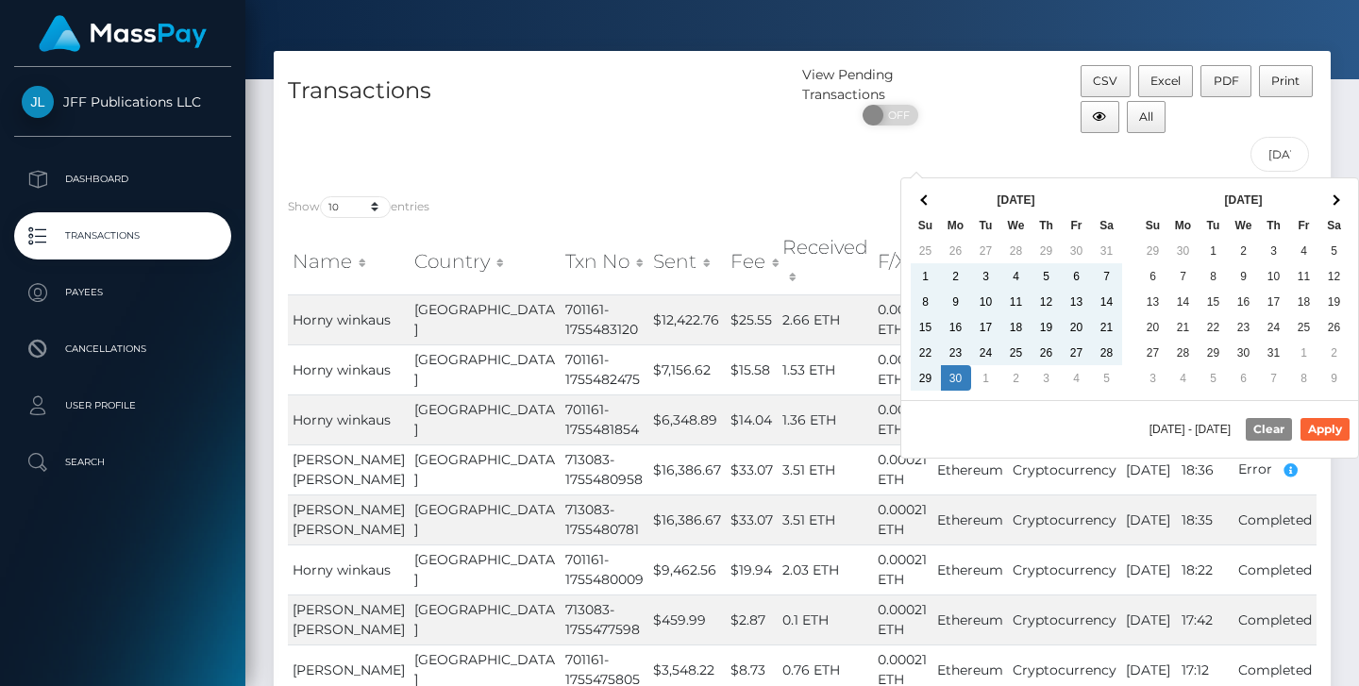
click at [1321, 202] on th at bounding box center [1334, 199] width 30 height 25
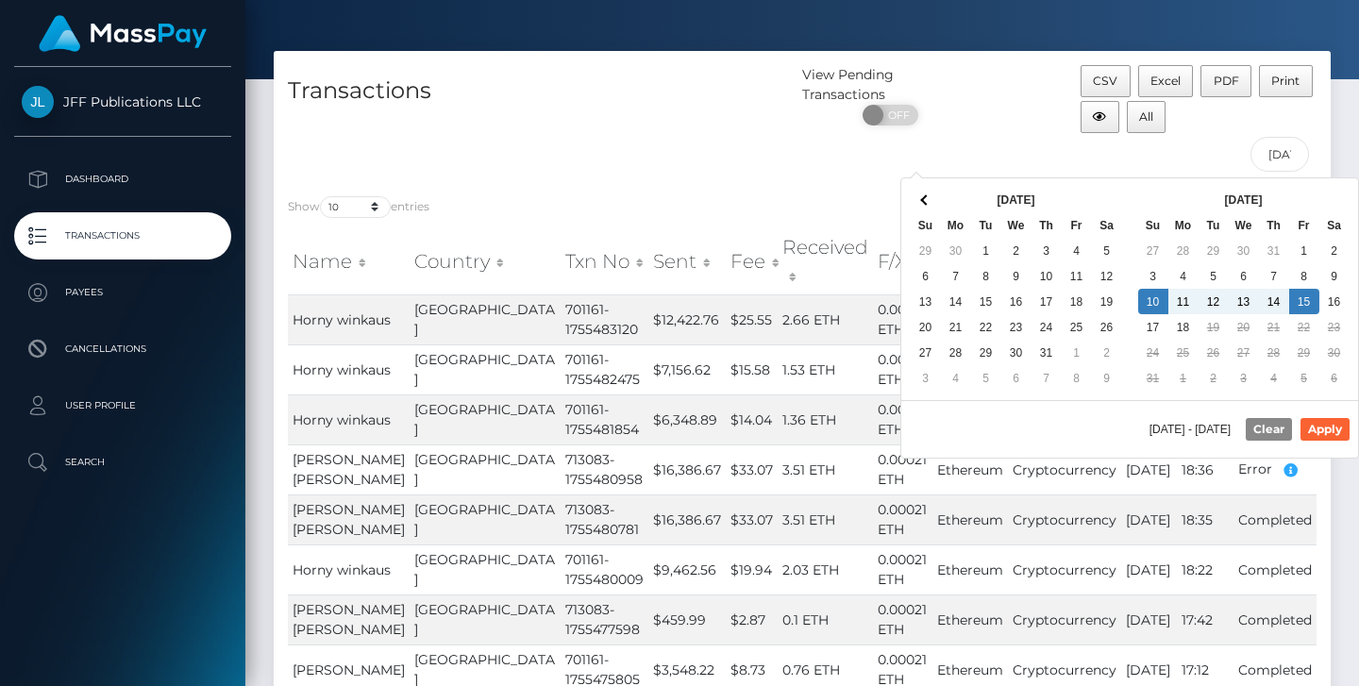
click at [1323, 441] on div "08/10/2025 - 08/15/2025 Clear Apply" at bounding box center [1129, 429] width 457 height 58
click at [1327, 428] on button "Apply" at bounding box center [1325, 429] width 49 height 23
type input "08/10/2025 - 08/15/2025"
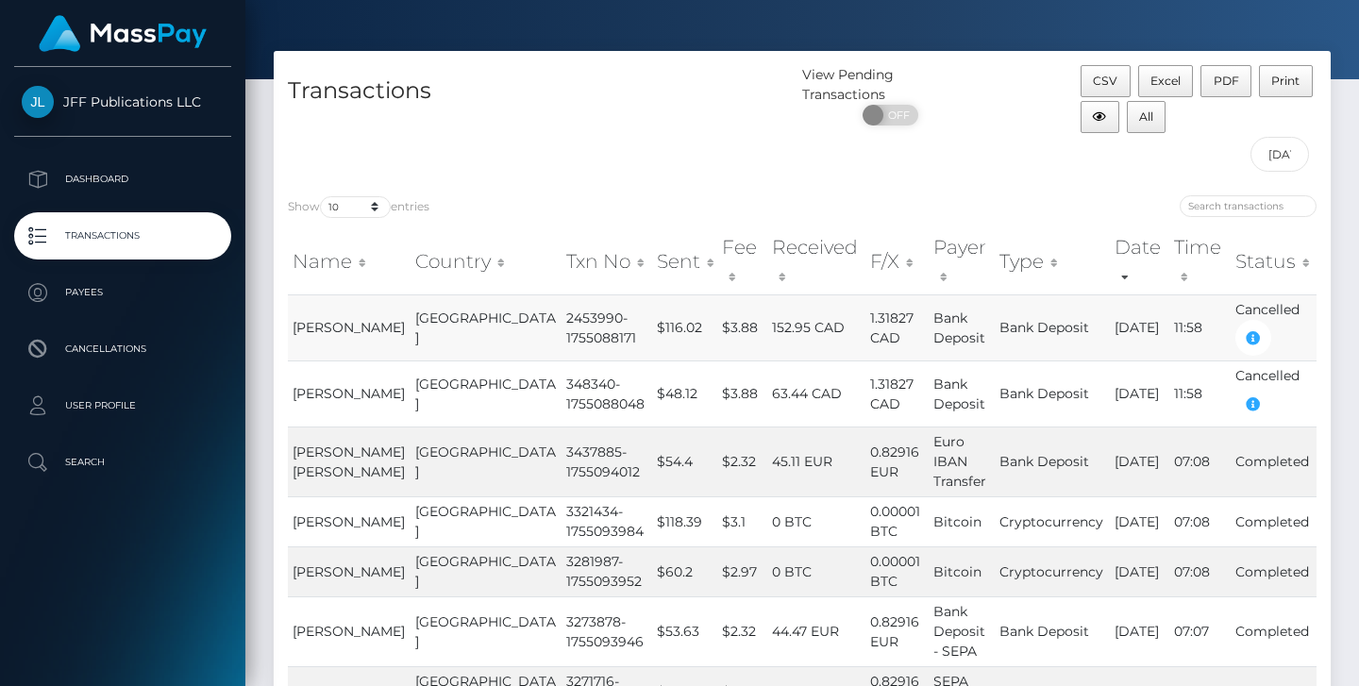
click at [562, 294] on td "2453990-1755088171" at bounding box center [607, 327] width 91 height 66
copy td "2453990"
